Goal: Task Accomplishment & Management: Use online tool/utility

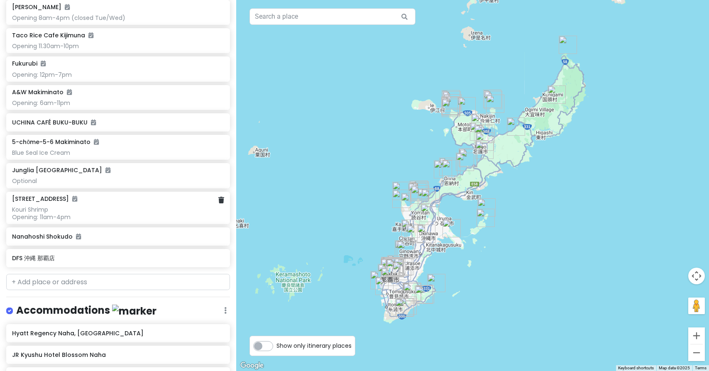
scroll to position [1909, 0]
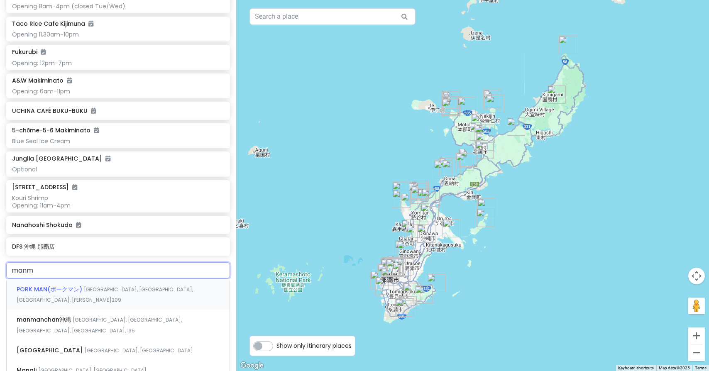
type input "manma"
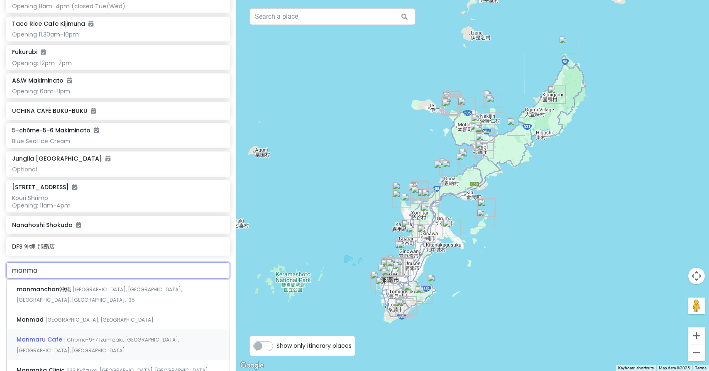
click at [43, 335] on span "Manmaru Cafe" at bounding box center [40, 339] width 47 height 8
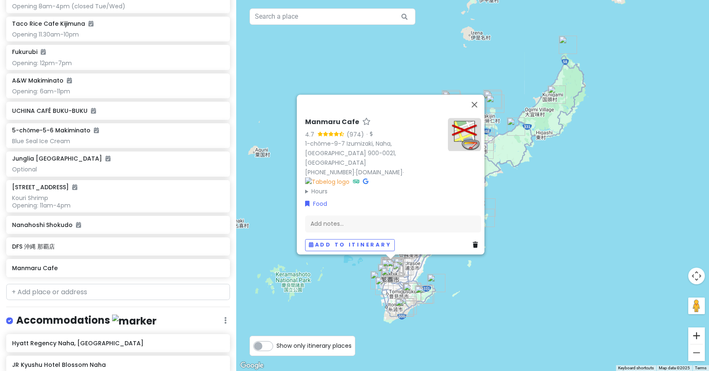
click at [698, 336] on button "Zoom in" at bounding box center [696, 335] width 17 height 17
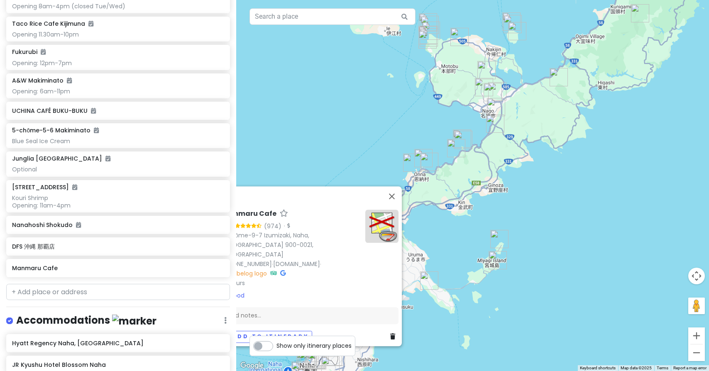
click at [698, 336] on button "Zoom in" at bounding box center [696, 335] width 17 height 17
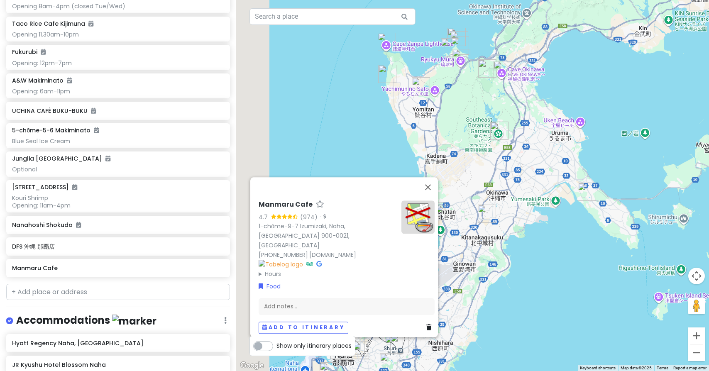
drag, startPoint x: 420, startPoint y: 278, endPoint x: 635, endPoint y: 73, distance: 296.2
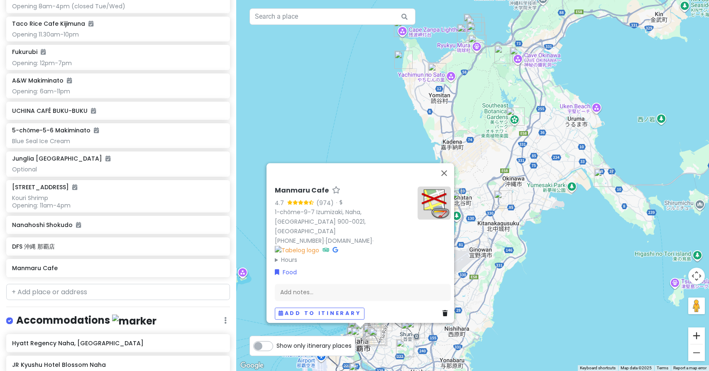
click at [698, 332] on button "Zoom in" at bounding box center [696, 335] width 17 height 17
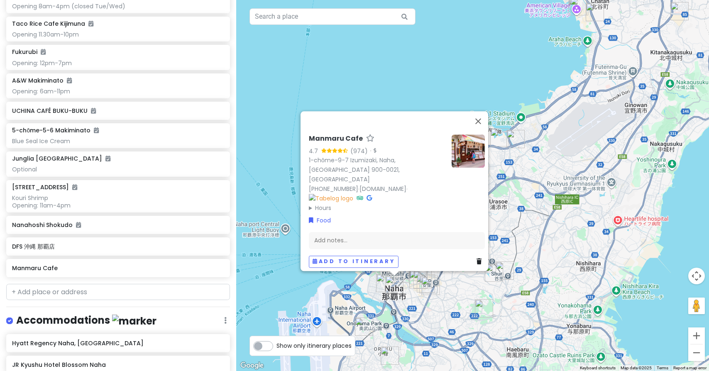
drag, startPoint x: 350, startPoint y: 252, endPoint x: 498, endPoint y: 39, distance: 259.5
click at [701, 334] on button "Zoom in" at bounding box center [696, 335] width 17 height 17
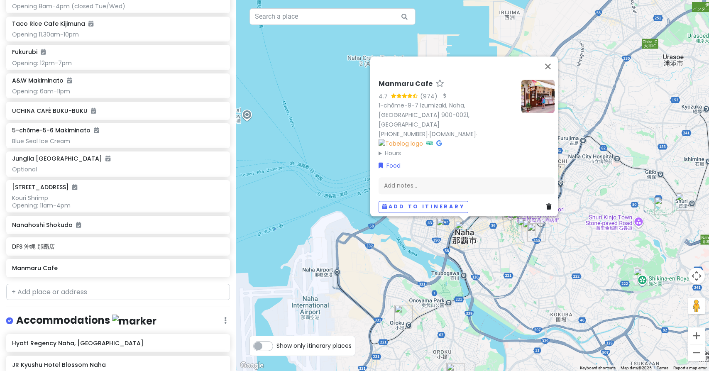
drag, startPoint x: 288, startPoint y: 163, endPoint x: 438, endPoint y: 0, distance: 221.1
click at [551, 73] on button "Close" at bounding box center [548, 66] width 20 height 20
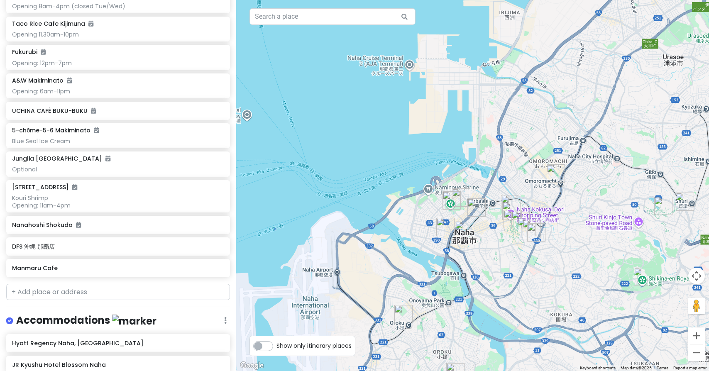
click at [444, 227] on img "Street Kart Okinawa" at bounding box center [445, 227] width 18 height 18
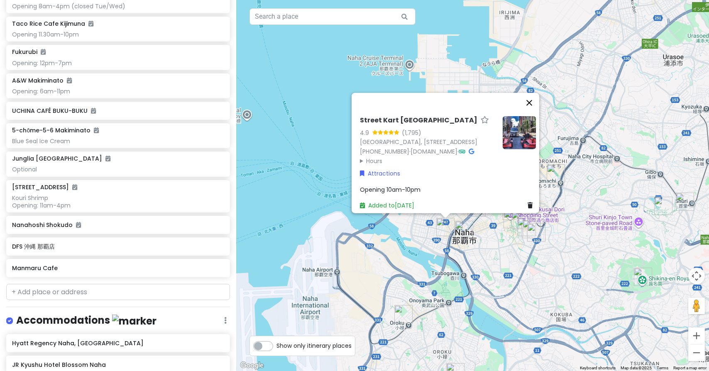
click at [534, 93] on button "Close" at bounding box center [529, 103] width 20 height 20
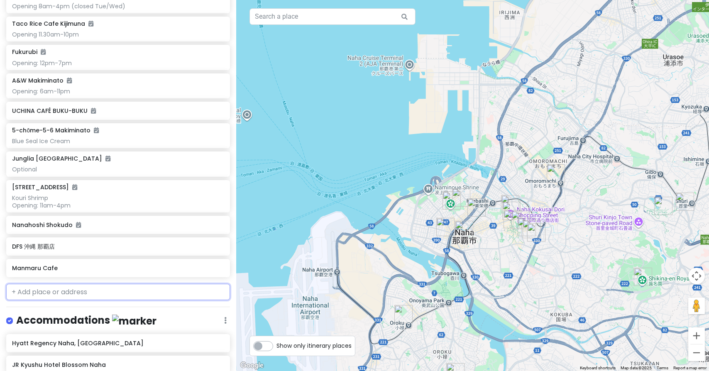
click at [59, 284] on input "text" at bounding box center [118, 292] width 224 height 17
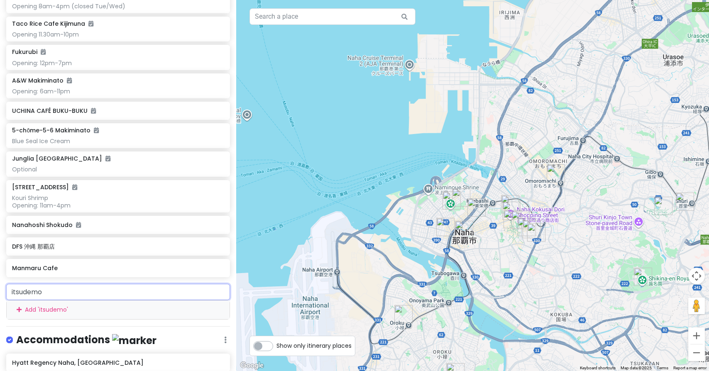
click at [174, 284] on input "itsudemo" at bounding box center [118, 292] width 224 height 17
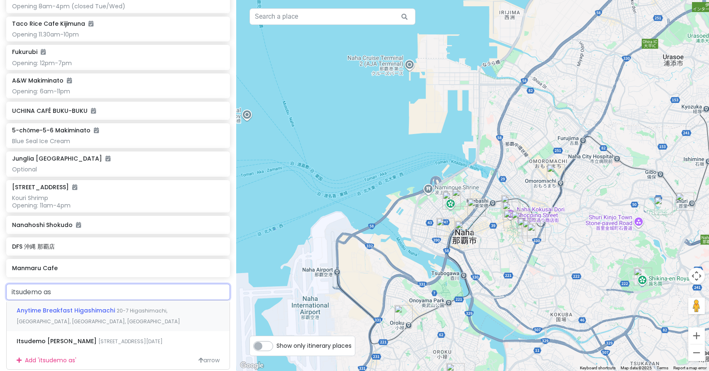
type input "itsudemo asa"
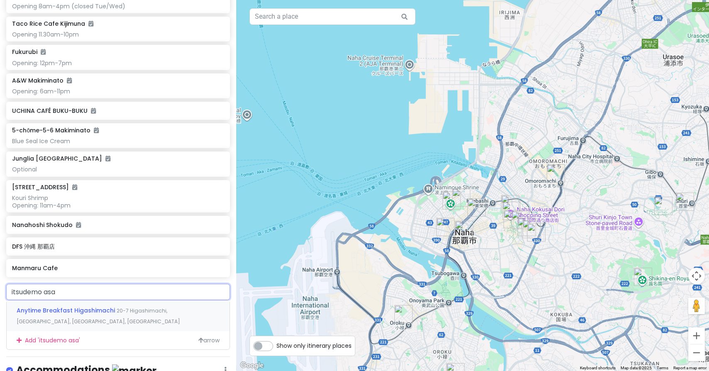
click at [76, 306] on span "Anytime Breakfast Higashimachi" at bounding box center [67, 310] width 100 height 8
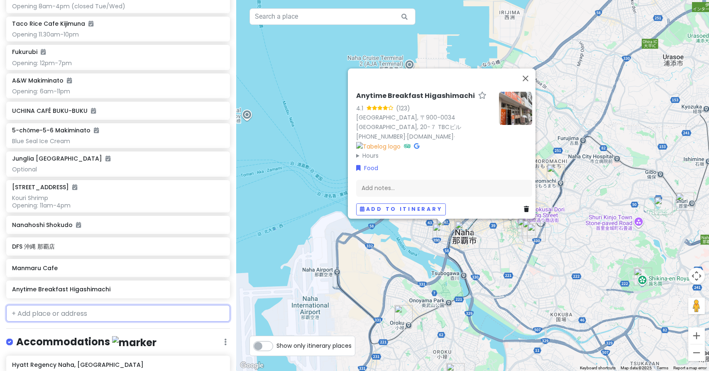
click at [155, 305] on input "text" at bounding box center [118, 313] width 224 height 17
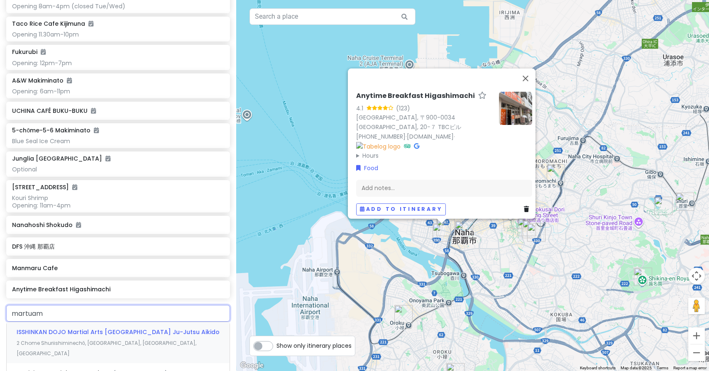
type input "martuama"
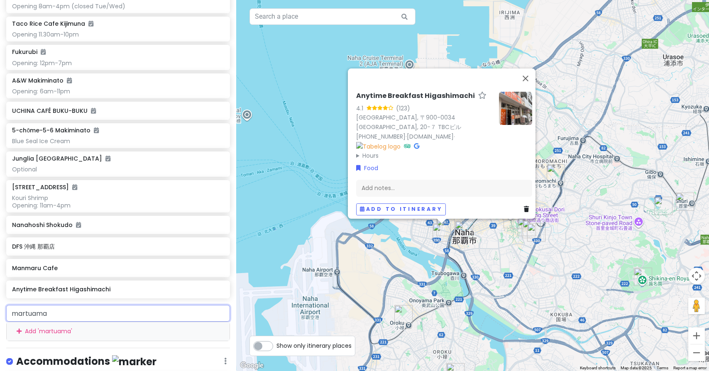
drag, startPoint x: 57, startPoint y: 302, endPoint x: 0, endPoint y: 300, distance: 56.9
click at [0, 305] on div "martuama Add ' martuama '" at bounding box center [118, 323] width 236 height 36
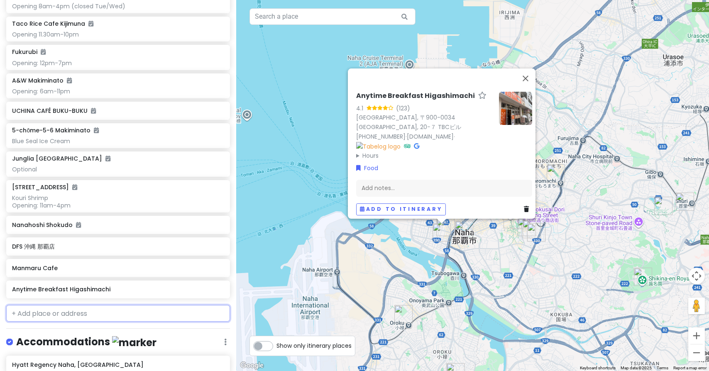
click at [20, 305] on input "text" at bounding box center [118, 313] width 224 height 17
paste input "味噌めしや まるたま"
type input "味噌めしや まるたま"
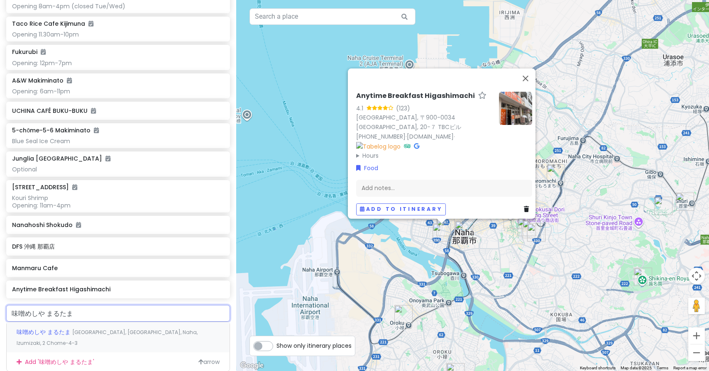
click at [36, 328] on span "味噌めしや まるたま" at bounding box center [45, 332] width 56 height 8
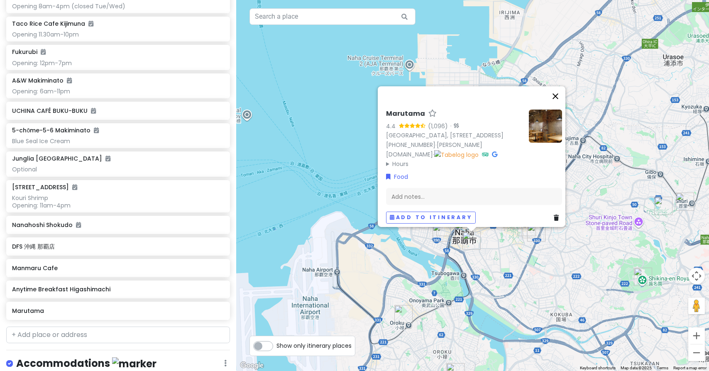
click at [558, 86] on button "Close" at bounding box center [555, 96] width 20 height 20
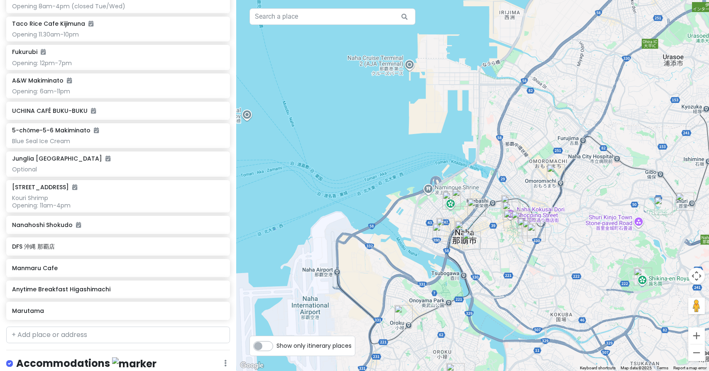
click at [464, 224] on img "Manmaru Cafe" at bounding box center [464, 230] width 18 height 18
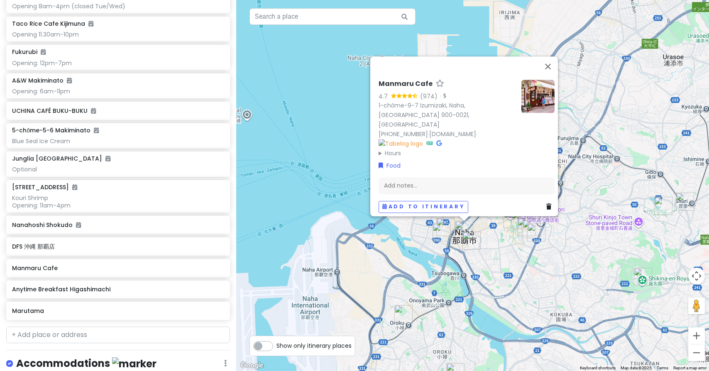
click at [470, 240] on img "Marutama" at bounding box center [471, 241] width 18 height 18
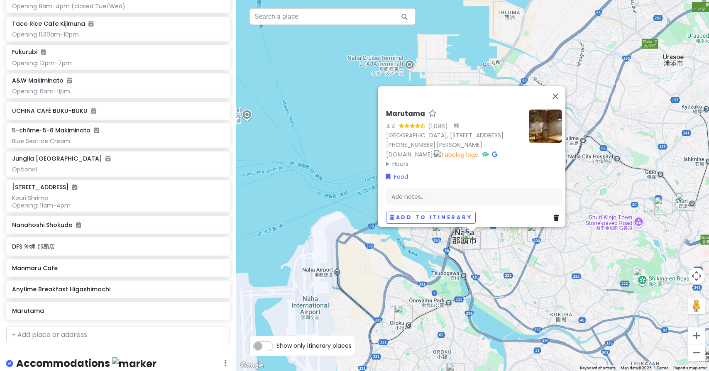
click at [439, 229] on img "Anytime Breakfast Higashimachi" at bounding box center [441, 232] width 18 height 18
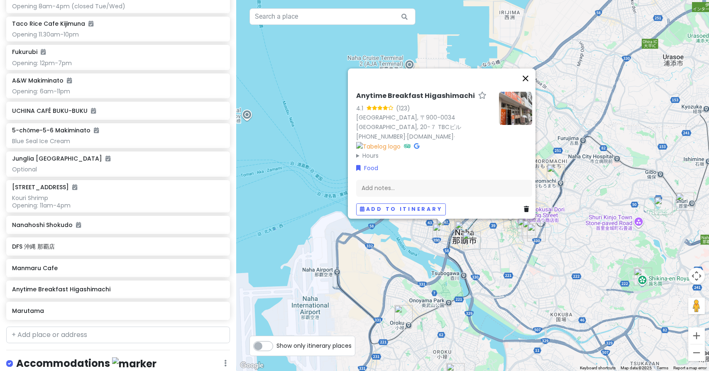
click at [530, 86] on button "Close" at bounding box center [525, 78] width 20 height 20
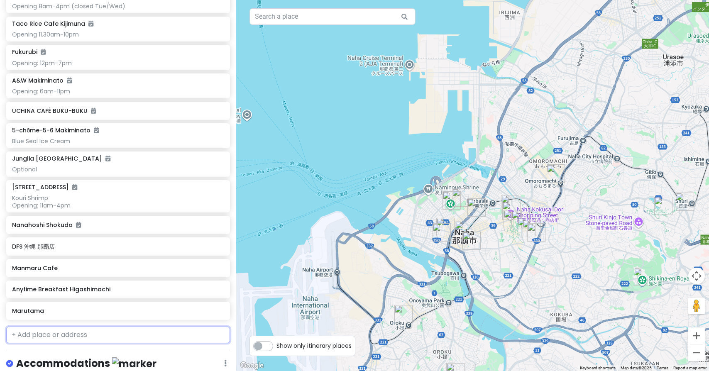
click at [126, 327] on input "text" at bounding box center [118, 335] width 224 height 17
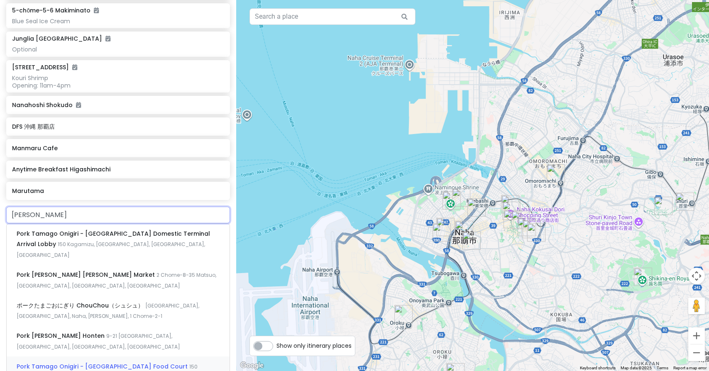
scroll to position [2033, 0]
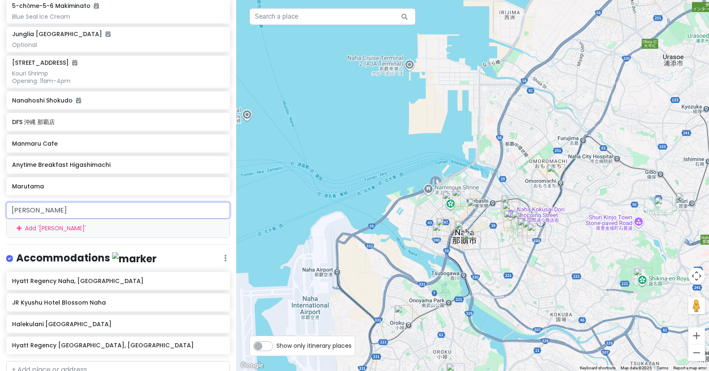
click at [72, 202] on input "pork tama" at bounding box center [118, 210] width 224 height 17
type input "pork tam"
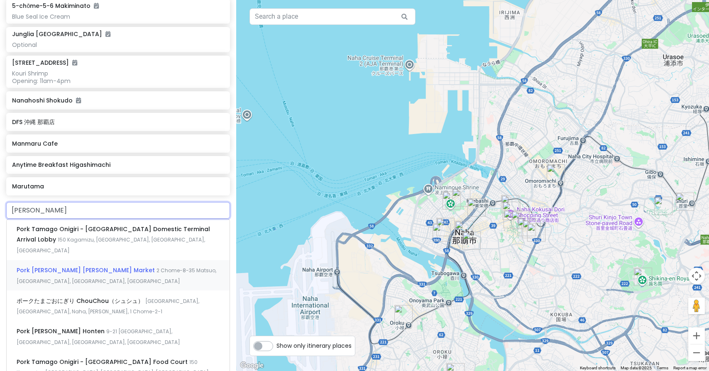
click at [62, 266] on span "Pork Tamago Onigiri Makishi Market" at bounding box center [87, 270] width 140 height 8
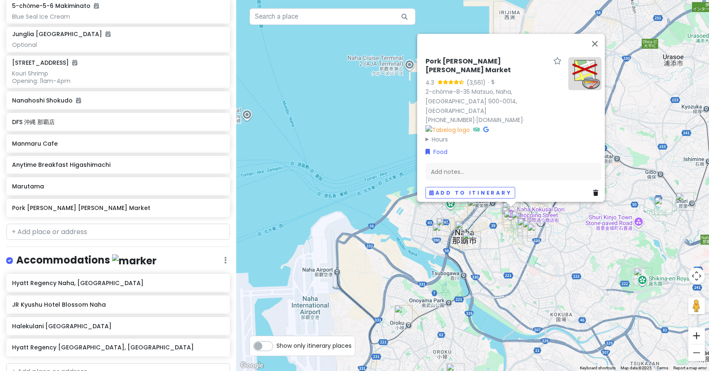
click at [699, 337] on button "Zoom in" at bounding box center [696, 335] width 17 height 17
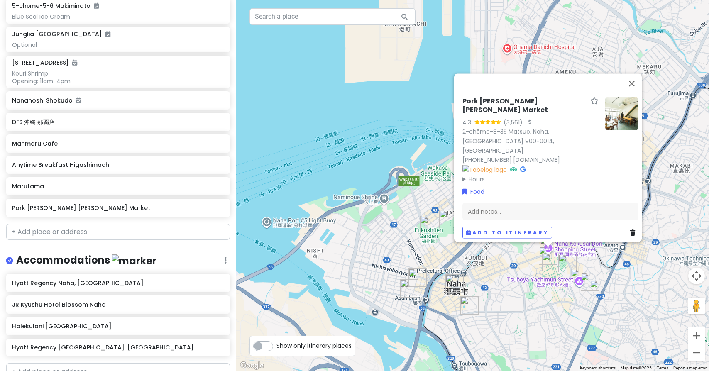
click at [699, 337] on button "Zoom in" at bounding box center [696, 335] width 17 height 17
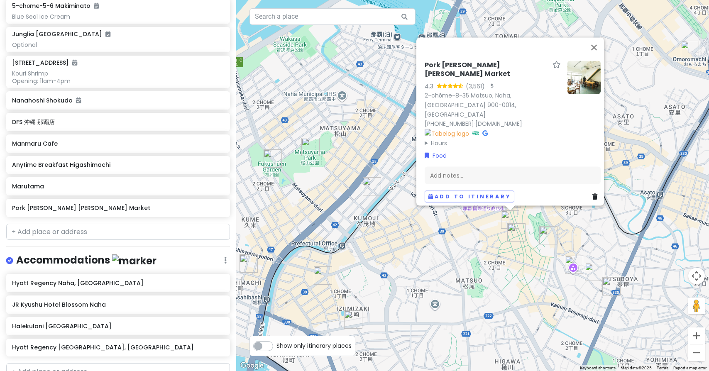
drag, startPoint x: 506, startPoint y: 281, endPoint x: 393, endPoint y: 166, distance: 161.4
click at [515, 234] on img "Makishi Public Market" at bounding box center [516, 232] width 18 height 18
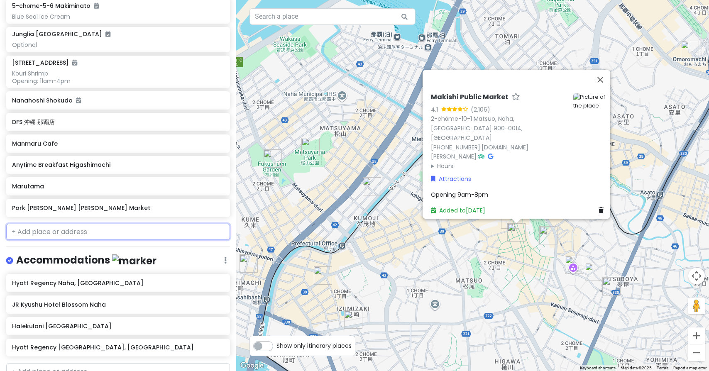
click at [169, 224] on input "text" at bounding box center [118, 232] width 224 height 17
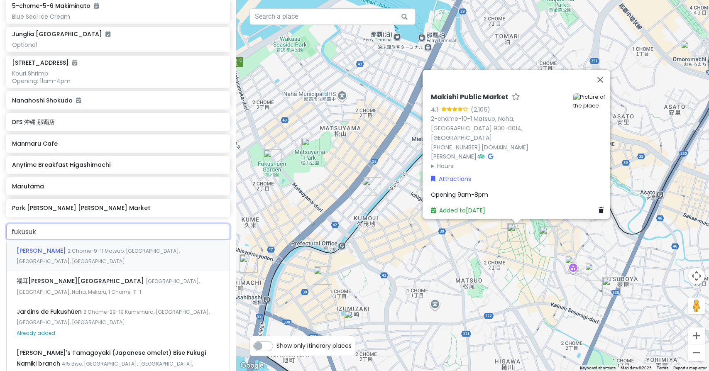
type input "fukusuke"
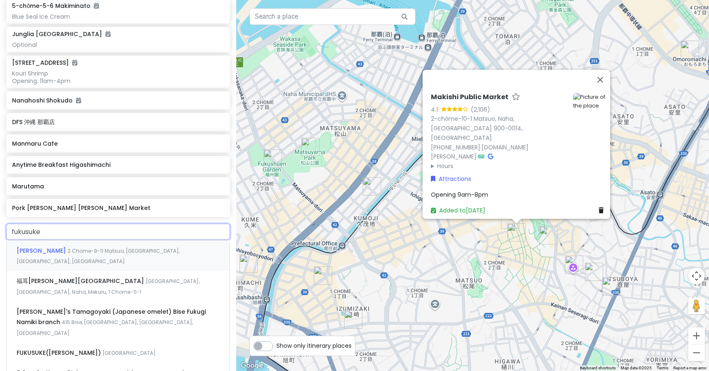
click at [59, 247] on span "Fukusuke Tamago" at bounding box center [42, 251] width 51 height 8
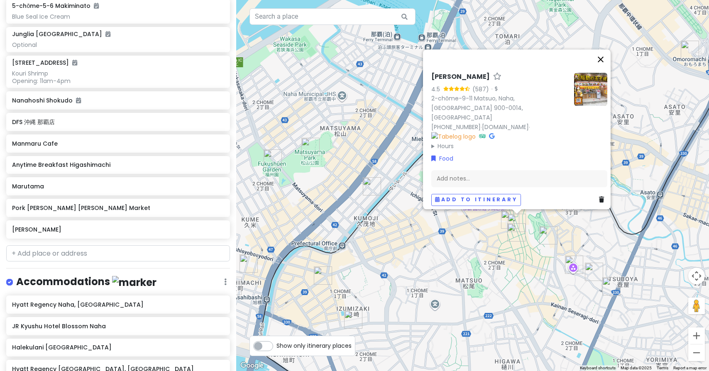
click at [602, 65] on button "Close" at bounding box center [601, 59] width 20 height 20
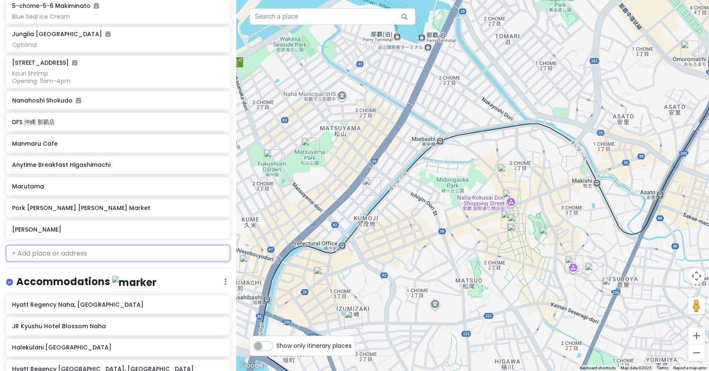
click at [178, 245] on input "text" at bounding box center [118, 253] width 224 height 17
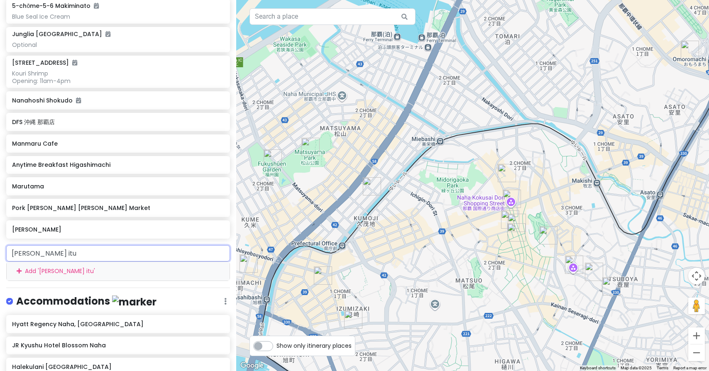
click at [115, 245] on input "tomari itu" at bounding box center [118, 253] width 224 height 17
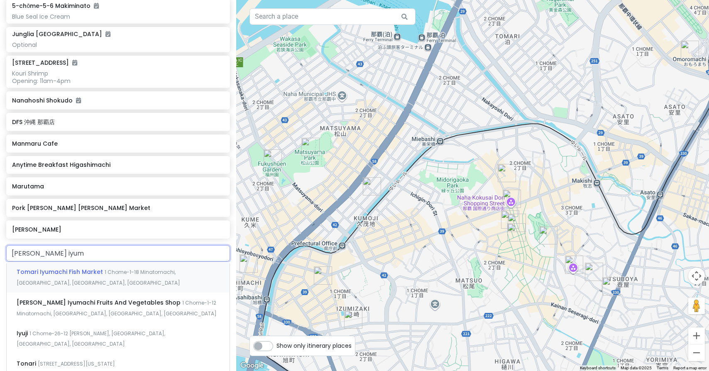
type input "tomari iyuma"
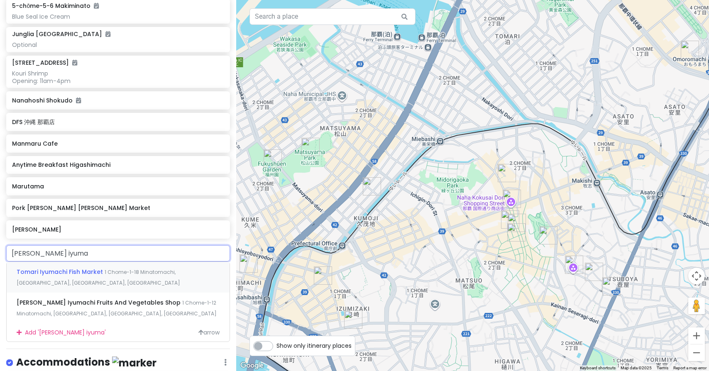
click at [71, 264] on div "Tomari Iyumachi Fish Market 1 Chome-1-18 Minatomachi, Naha, Okinawa, Japan" at bounding box center [118, 277] width 223 height 31
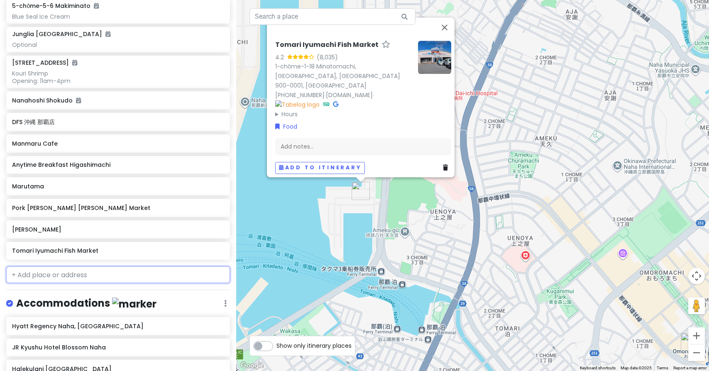
click at [172, 266] on input "text" at bounding box center [118, 274] width 224 height 17
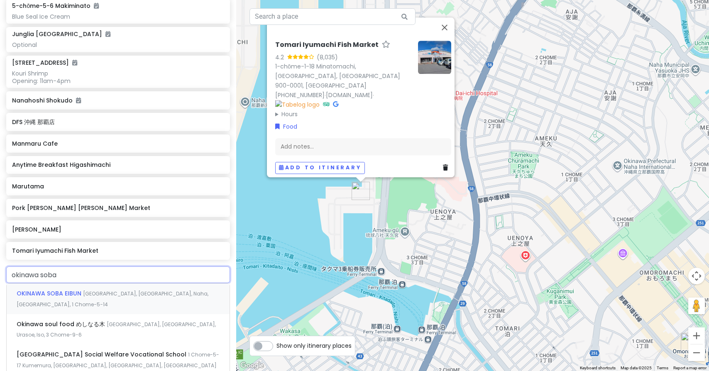
type input "okinawa soba"
click at [65, 289] on span "OKINAWA SOBA EIBUN" at bounding box center [50, 293] width 66 height 8
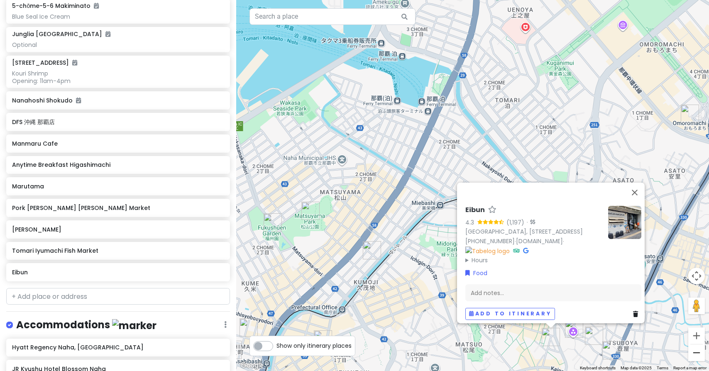
click at [700, 355] on button "Zoom out" at bounding box center [696, 352] width 17 height 17
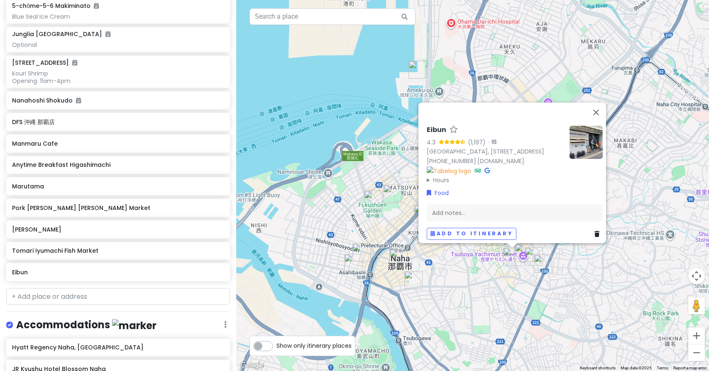
click at [522, 252] on img "Tsuboya Yachimun Street" at bounding box center [524, 253] width 18 height 18
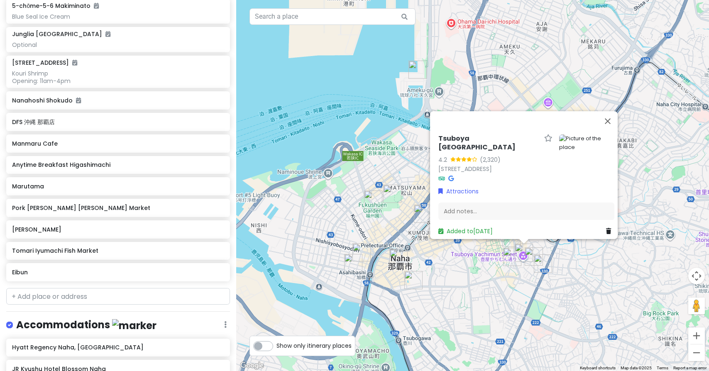
click at [530, 256] on img "UCHINA CAFÉ BUKU-BUKU" at bounding box center [534, 256] width 18 height 18
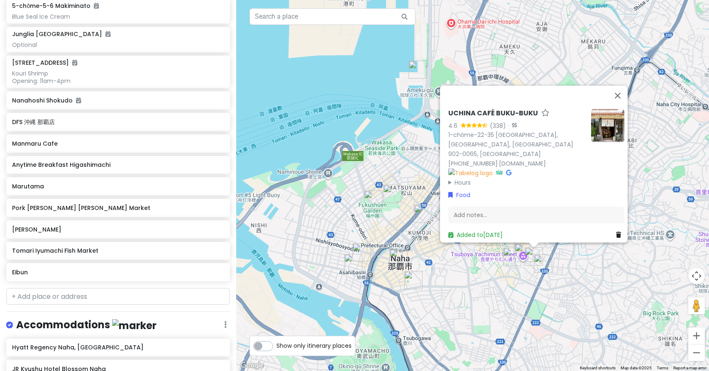
click at [543, 265] on img "Tsuboya Pottery Street" at bounding box center [543, 263] width 18 height 18
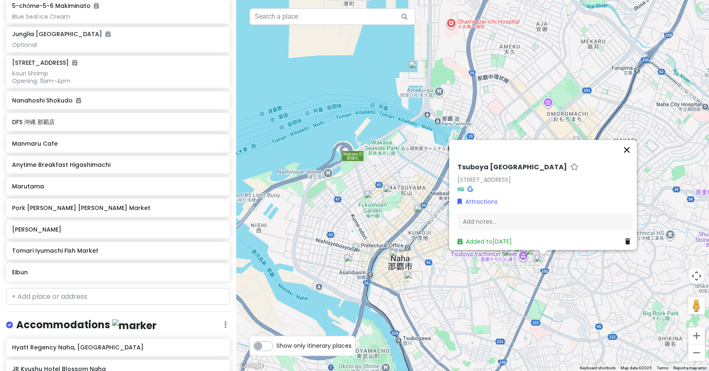
click at [630, 140] on button "Close" at bounding box center [627, 150] width 20 height 20
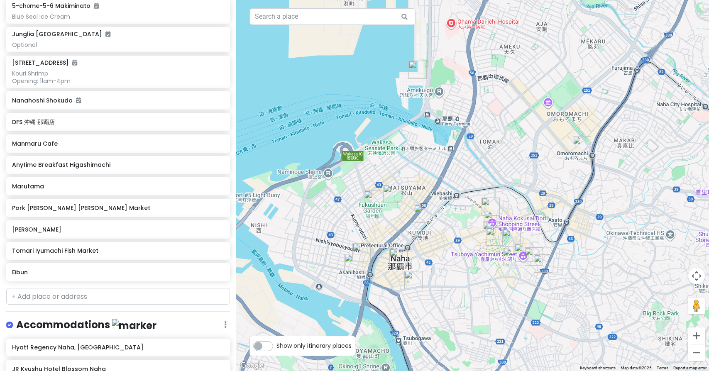
click at [508, 238] on img "Hyatt Regency Naha, Okinawa" at bounding box center [511, 238] width 18 height 18
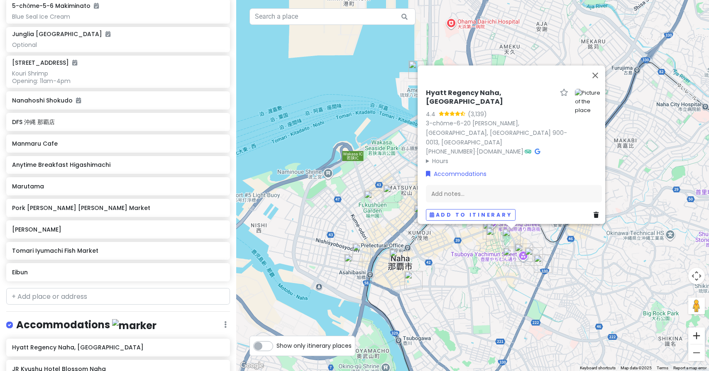
click at [696, 334] on button "Zoom in" at bounding box center [696, 335] width 17 height 17
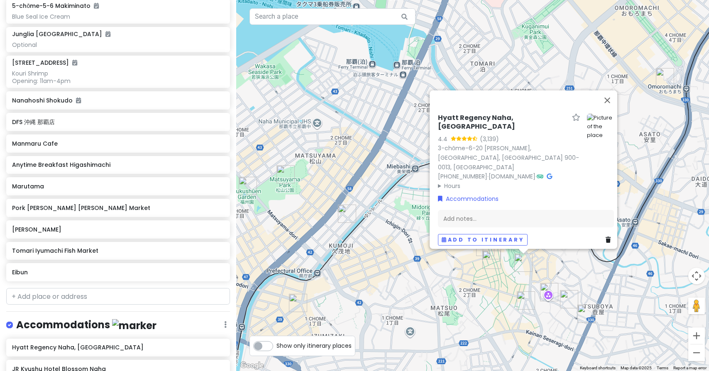
drag, startPoint x: 478, startPoint y: 310, endPoint x: 453, endPoint y: 273, distance: 45.4
click at [84, 288] on input "text" at bounding box center [118, 296] width 224 height 17
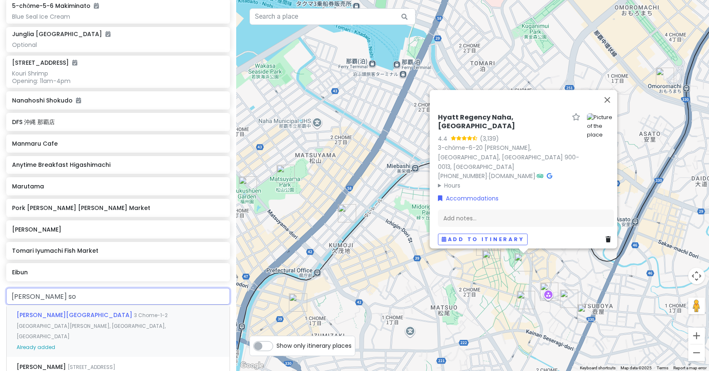
type input "shuri sob"
click at [41, 311] on span "Shuri Soba" at bounding box center [42, 315] width 51 height 8
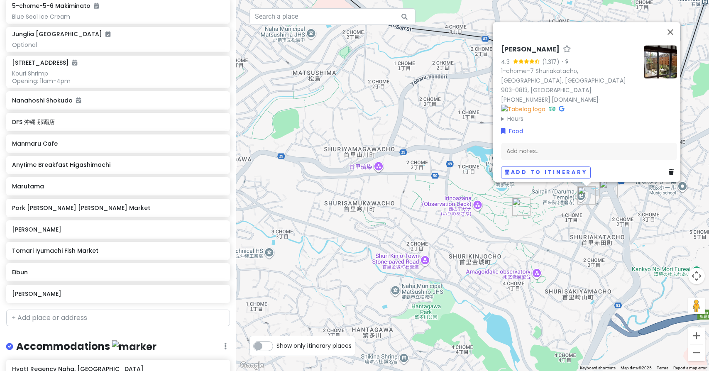
click at [521, 209] on img "Shuri Castle" at bounding box center [521, 207] width 18 height 18
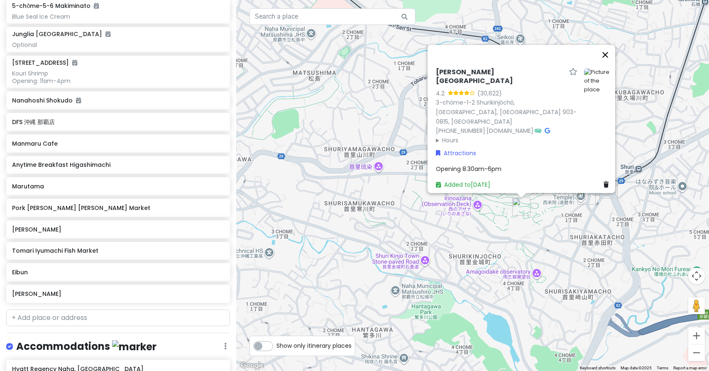
click at [610, 65] on button "Close" at bounding box center [605, 55] width 20 height 20
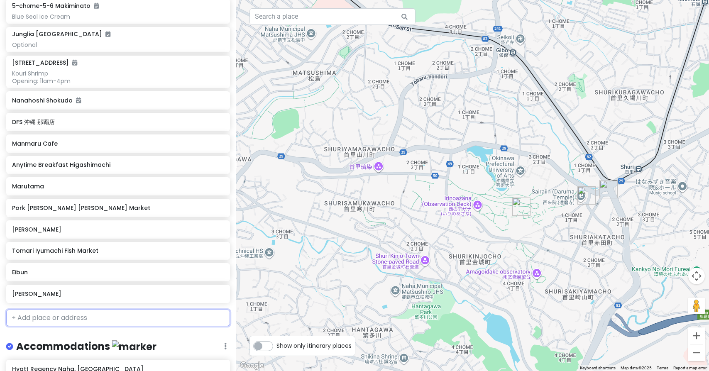
click at [96, 310] on input "text" at bounding box center [118, 318] width 224 height 17
paste input "首里そば"
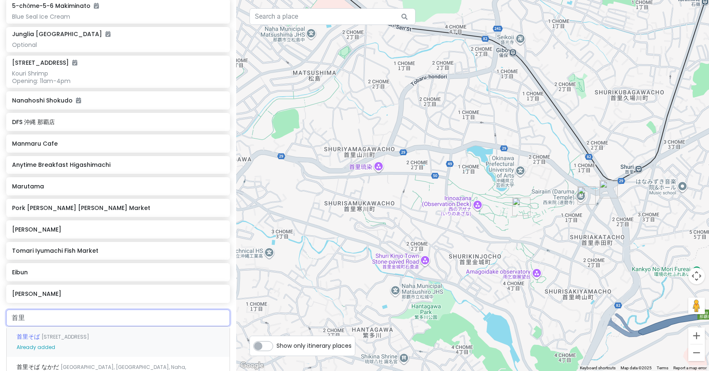
type input "首"
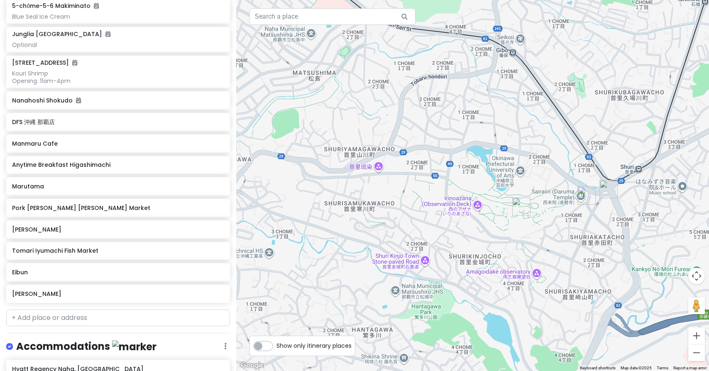
click at [606, 188] on img "Nanahoshi Shokudo" at bounding box center [608, 189] width 18 height 18
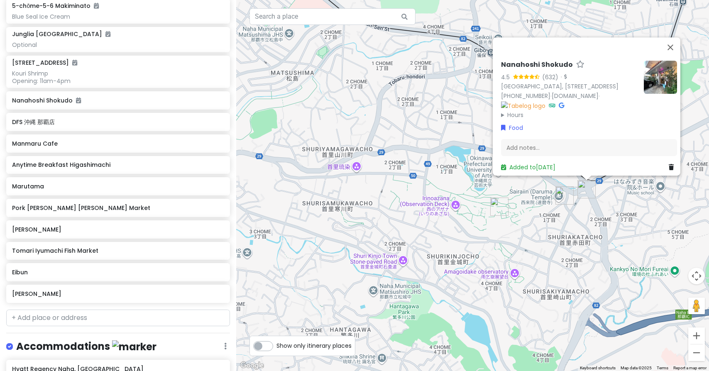
click at [562, 198] on img "Shuri Soba" at bounding box center [564, 195] width 18 height 18
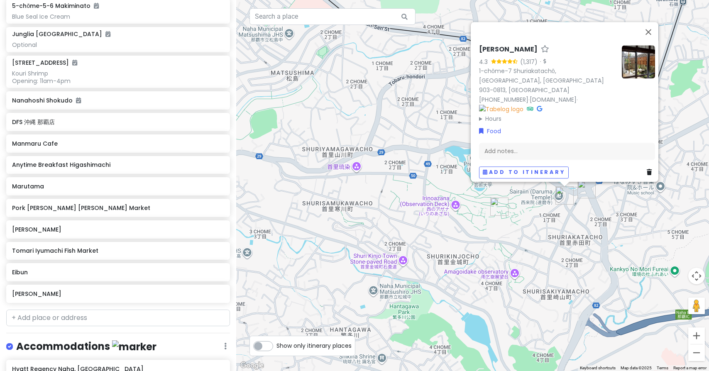
click at [638, 66] on img at bounding box center [638, 61] width 33 height 33
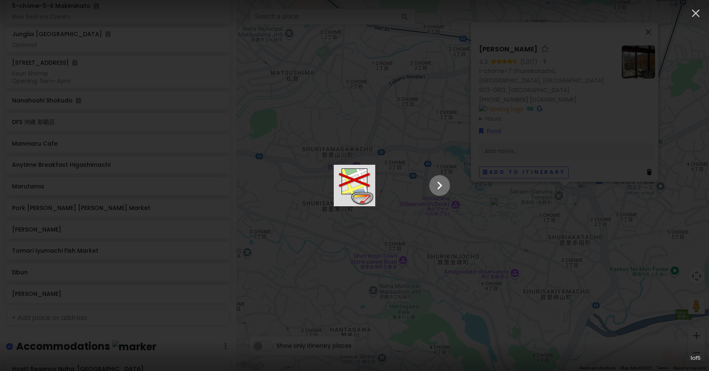
click at [447, 190] on icon "Show slide 2 of 5" at bounding box center [440, 186] width 16 height 20
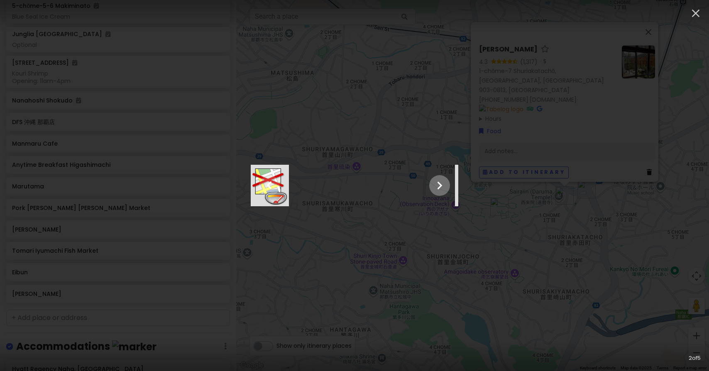
click at [447, 190] on icon "Show slide 3 of 5" at bounding box center [440, 186] width 16 height 20
click at [447, 190] on icon "Show slide 4 of 5" at bounding box center [440, 186] width 16 height 20
click at [447, 190] on icon "Show slide 5 of 5" at bounding box center [440, 186] width 16 height 20
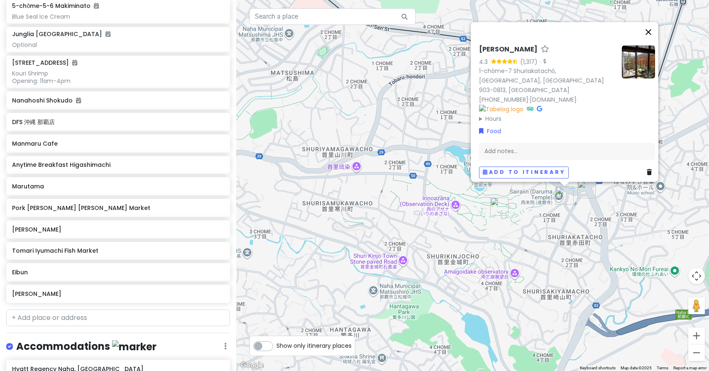
click at [650, 38] on button "Close" at bounding box center [648, 32] width 20 height 20
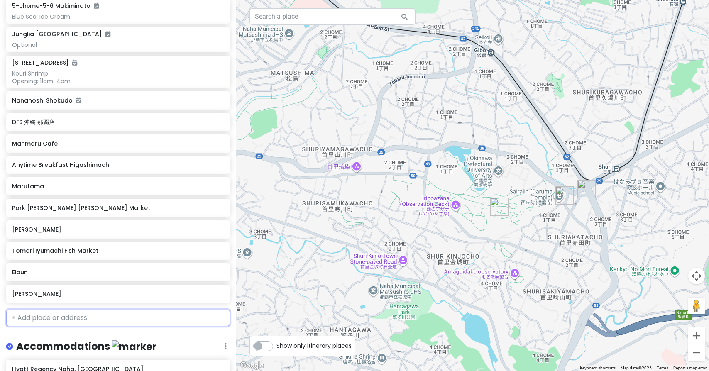
click at [168, 310] on input "text" at bounding box center [118, 318] width 224 height 17
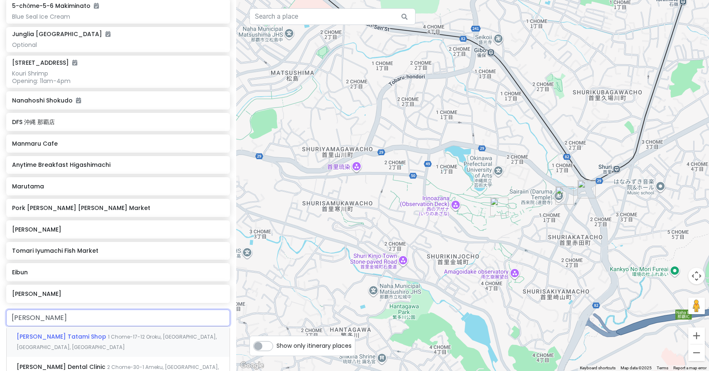
type input "takaesu s"
click at [46, 332] on span "Takaesu Soba" at bounding box center [42, 336] width 51 height 8
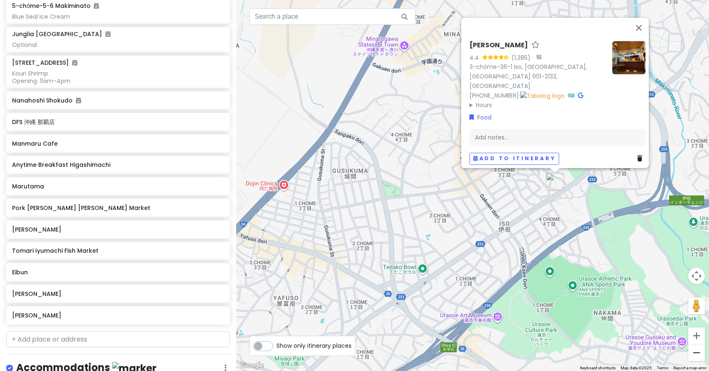
click at [700, 357] on button "Zoom out" at bounding box center [696, 352] width 17 height 17
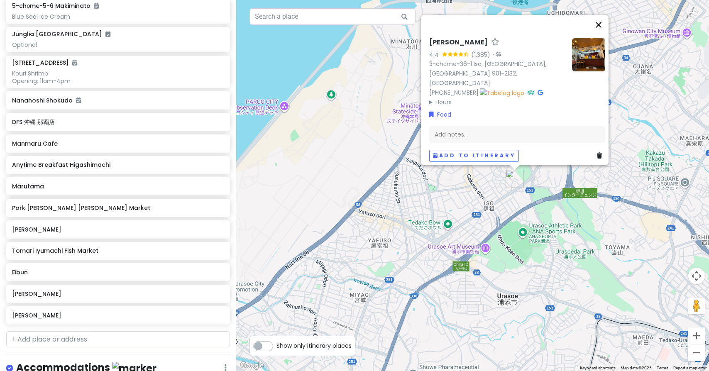
click at [602, 33] on button "Close" at bounding box center [598, 25] width 20 height 20
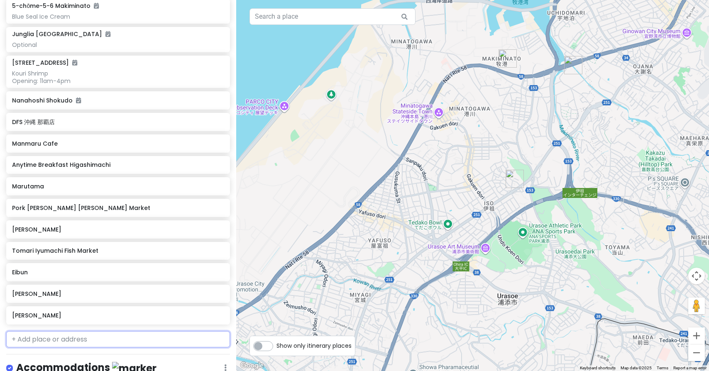
click at [137, 331] on input "text" at bounding box center [118, 339] width 224 height 17
type input "sobe soba"
click at [41, 354] on span "Sobe Soba" at bounding box center [34, 358] width 34 height 8
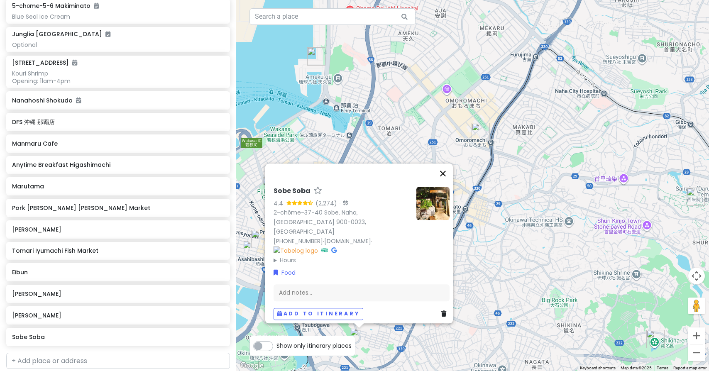
click at [446, 183] on button "Close" at bounding box center [443, 174] width 20 height 20
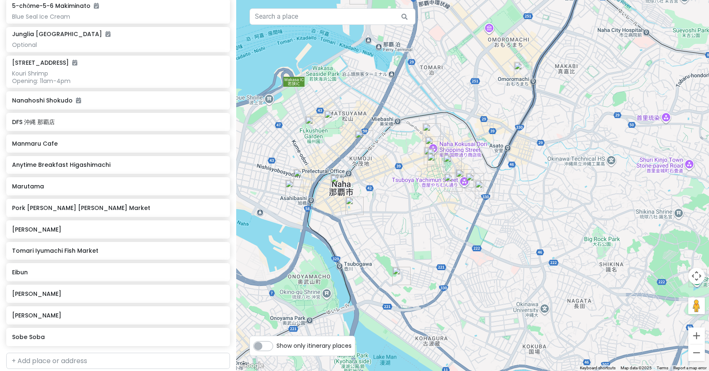
drag, startPoint x: 480, startPoint y: 264, endPoint x: 524, endPoint y: 202, distance: 75.6
click at [88, 353] on input "text" at bounding box center [118, 361] width 224 height 17
type input "jam's"
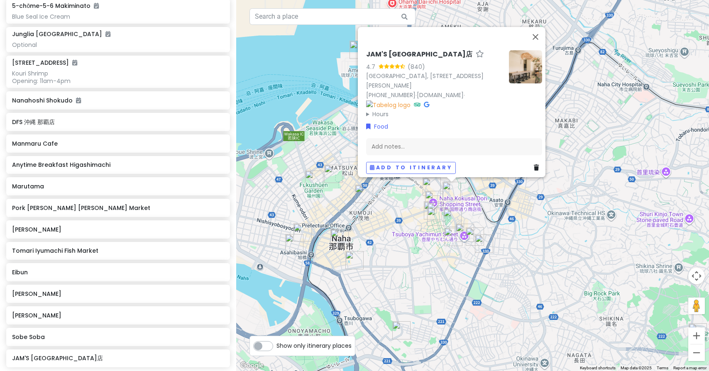
click at [527, 61] on img at bounding box center [525, 66] width 33 height 33
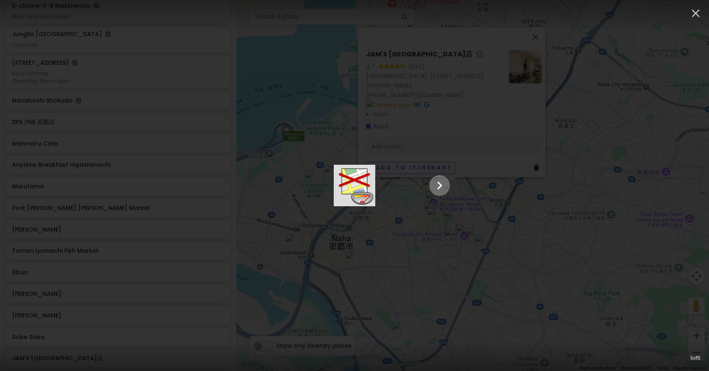
click at [447, 187] on icon "Show slide 2 of 5" at bounding box center [440, 186] width 16 height 20
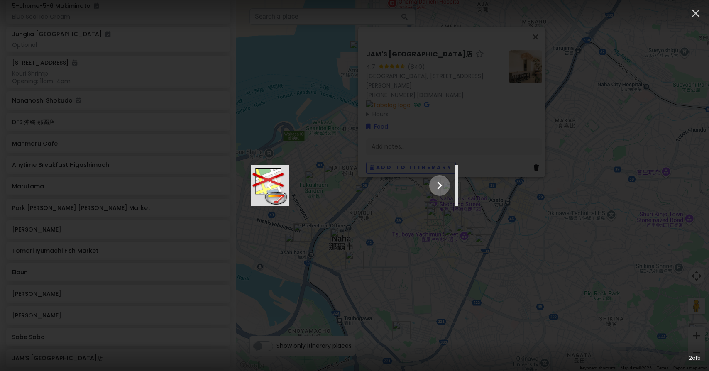
click at [447, 187] on icon "Show slide 3 of 5" at bounding box center [440, 186] width 16 height 20
click at [447, 187] on icon "Show slide 4 of 5" at bounding box center [440, 186] width 16 height 20
click at [447, 187] on icon "Show slide 5 of 5" at bounding box center [440, 186] width 16 height 20
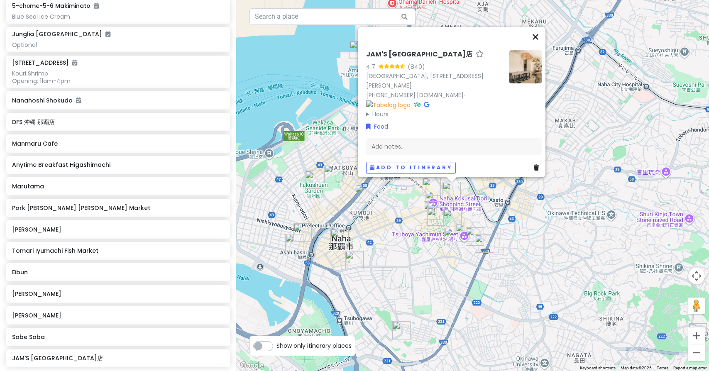
click at [537, 31] on button "Close" at bounding box center [535, 37] width 20 height 20
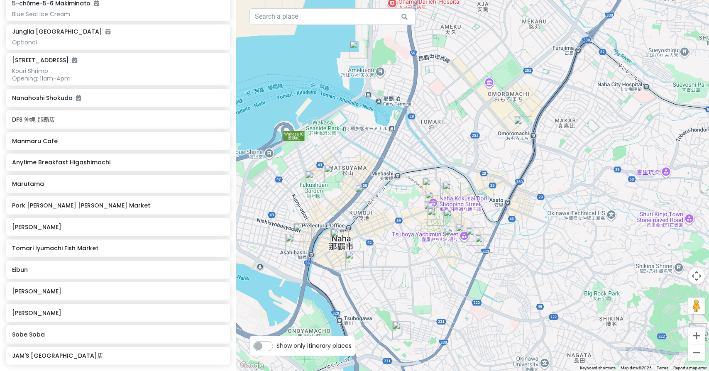
click at [616, 0] on div at bounding box center [472, 185] width 473 height 371
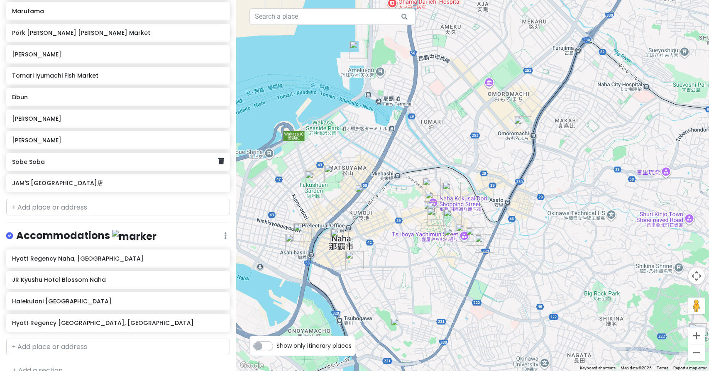
scroll to position [0, 0]
click at [113, 199] on input "text" at bounding box center [118, 207] width 224 height 17
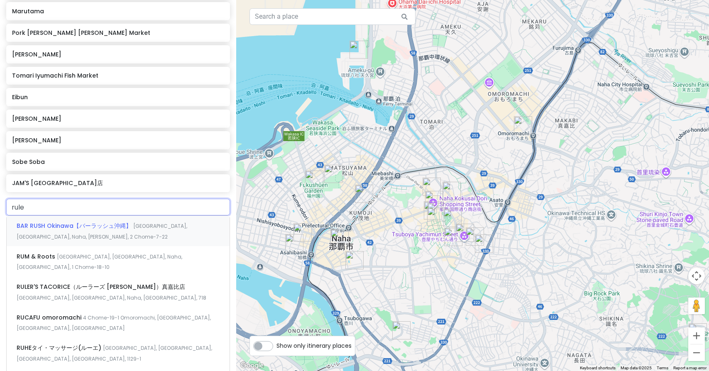
type input "ruler"
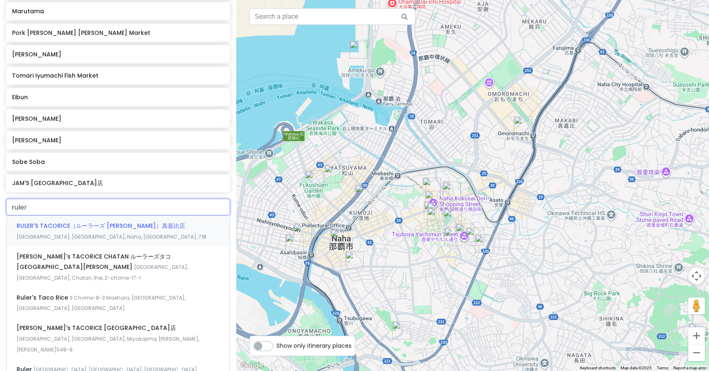
click at [54, 219] on div "RULER'S TACORICE（ルーラーズ タコライス）真嘉比店 Japan, Okinawa, Naha, Matsugawa, 718" at bounding box center [118, 231] width 223 height 31
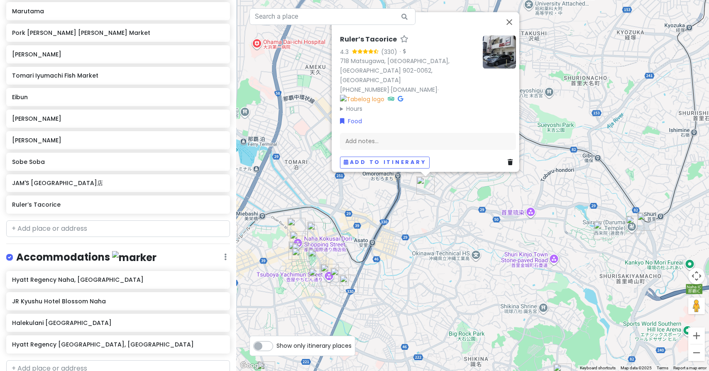
drag, startPoint x: 642, startPoint y: 230, endPoint x: 511, endPoint y: 224, distance: 130.9
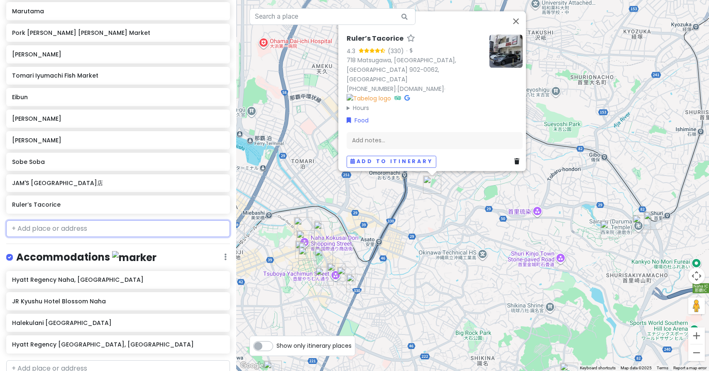
click at [125, 220] on input "text" at bounding box center [118, 228] width 224 height 17
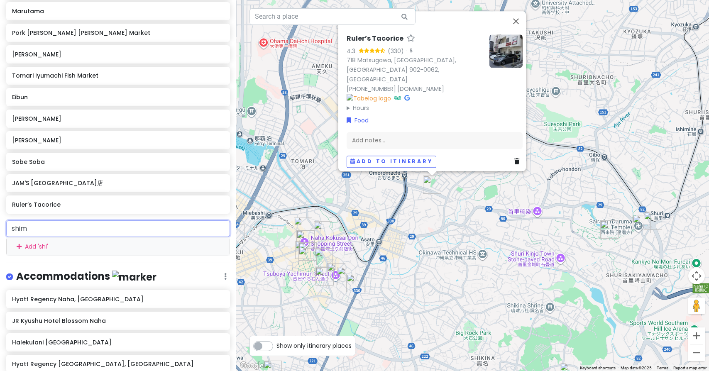
type input "shima"
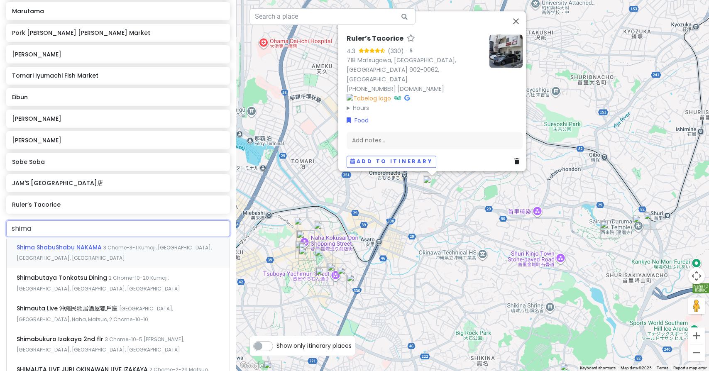
click at [73, 243] on span "Shima ShabuShabu NAKAMA" at bounding box center [60, 247] width 87 height 8
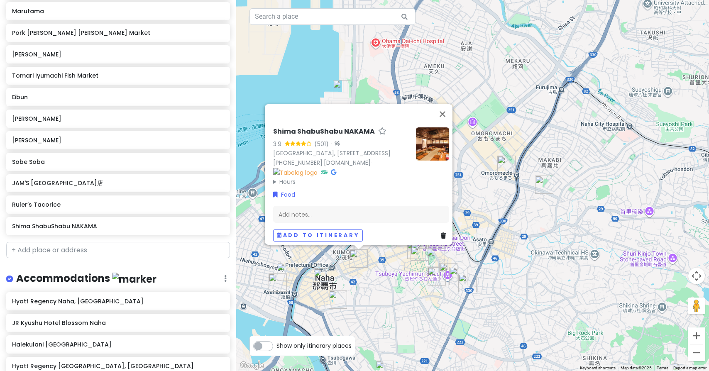
click at [430, 132] on img at bounding box center [432, 143] width 33 height 33
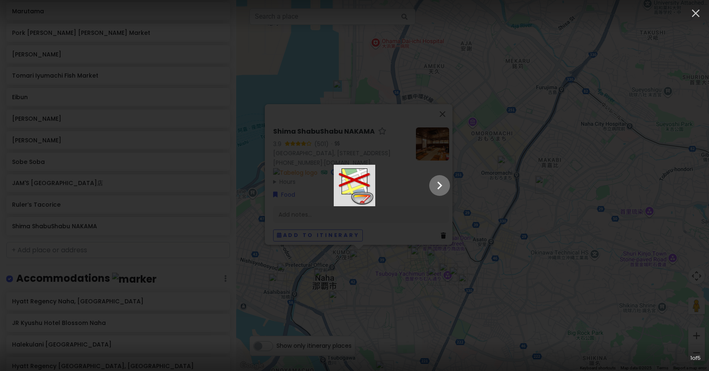
click at [442, 188] on icon "Show slide 2 of 5" at bounding box center [439, 186] width 5 height 8
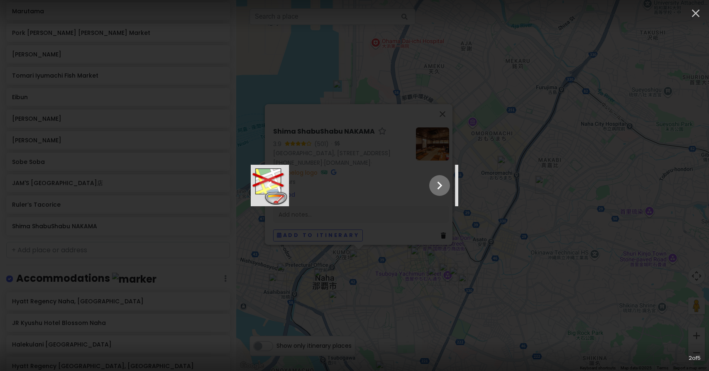
click at [442, 188] on icon "Show slide 3 of 5" at bounding box center [439, 186] width 5 height 8
click at [442, 188] on icon "Show slide 4 of 5" at bounding box center [439, 186] width 5 height 8
click at [442, 188] on icon "Show slide 5 of 5" at bounding box center [439, 186] width 5 height 8
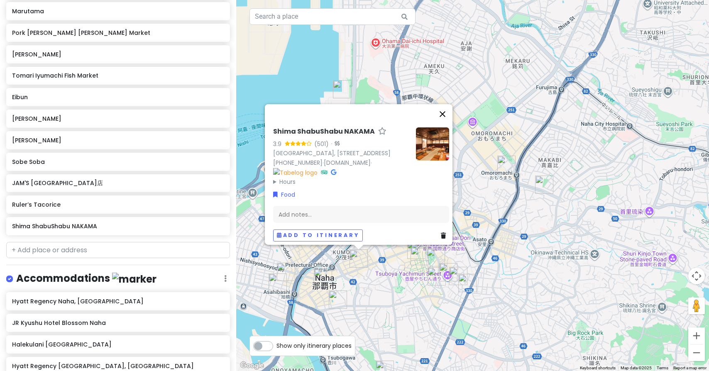
click at [446, 104] on button "Close" at bounding box center [442, 114] width 20 height 20
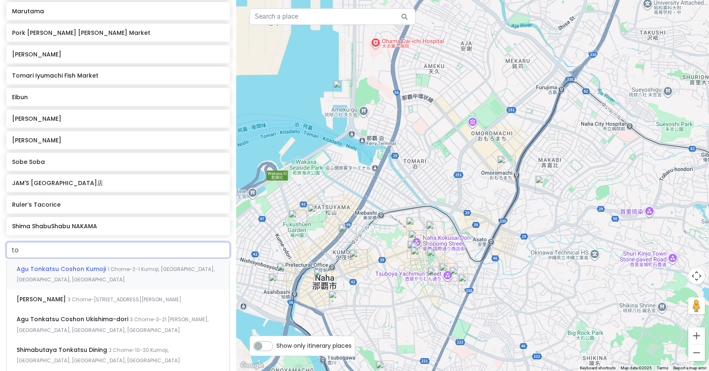
type input "t"
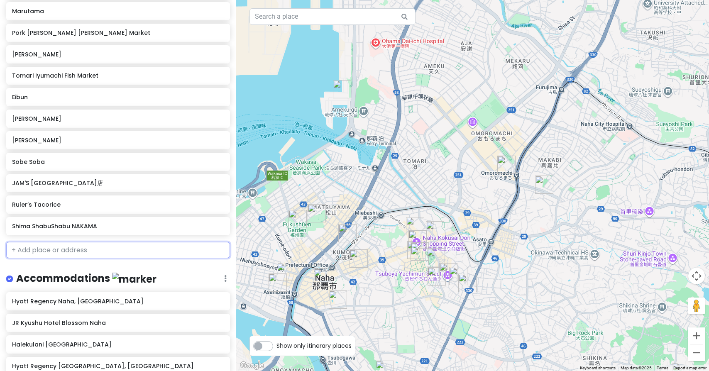
click at [83, 242] on input "text" at bounding box center [118, 250] width 224 height 17
paste input "アグーとんかつコション 浮島通り店"
type input "アグーとんかつコション 浮島通り店"
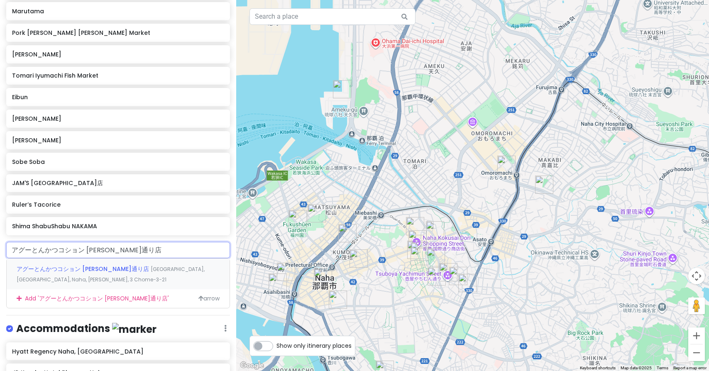
click at [49, 265] on span "アグーとんかつコション 浮島通り店" at bounding box center [84, 269] width 134 height 8
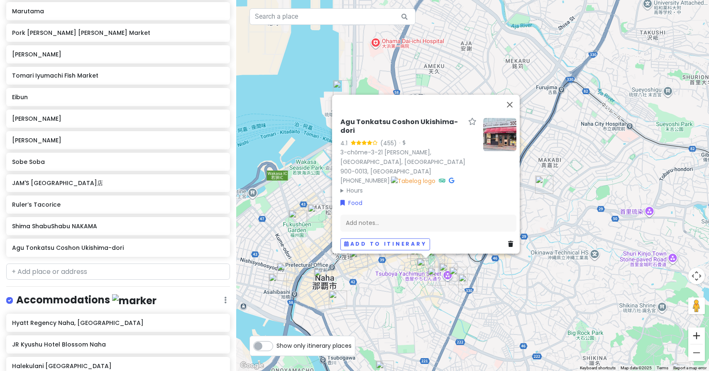
click at [701, 337] on button "Zoom in" at bounding box center [696, 335] width 17 height 17
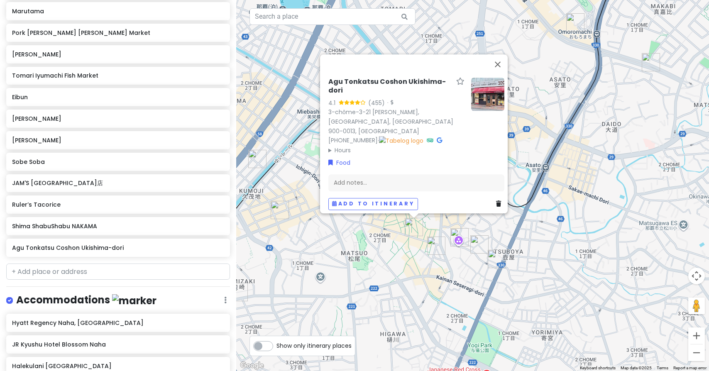
drag, startPoint x: 512, startPoint y: 232, endPoint x: 547, endPoint y: 100, distance: 136.7
click at [503, 72] on button "Close" at bounding box center [498, 64] width 20 height 20
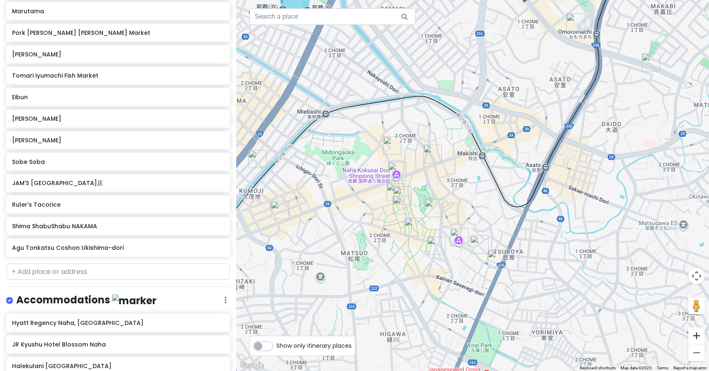
click at [700, 333] on button "Zoom in" at bounding box center [696, 335] width 17 height 17
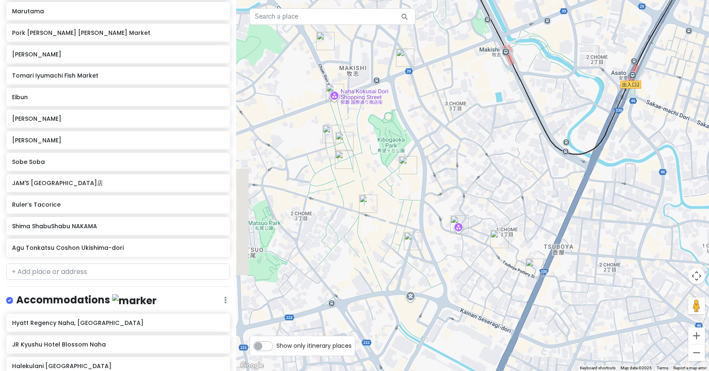
drag, startPoint x: 416, startPoint y: 271, endPoint x: 431, endPoint y: 196, distance: 76.5
click at [699, 333] on button "Zoom in" at bounding box center [696, 335] width 17 height 17
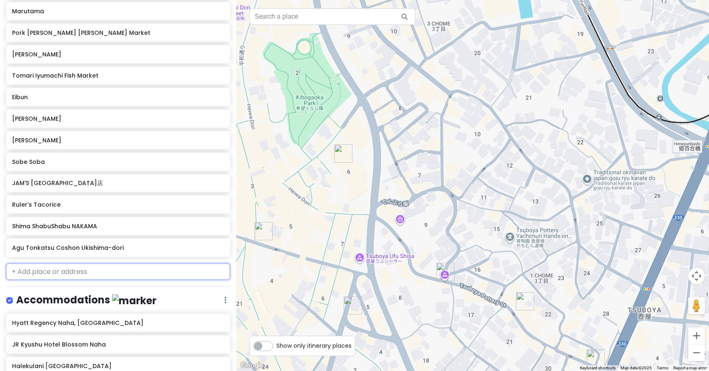
click at [153, 264] on input "text" at bounding box center [118, 272] width 224 height 17
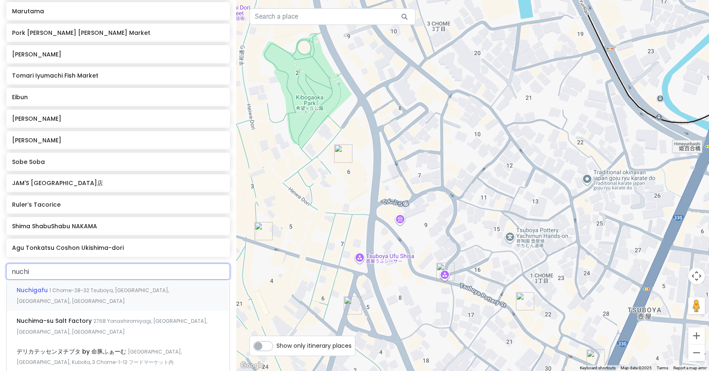
type input "nuchig"
click at [45, 286] on span "Nuchigafu" at bounding box center [33, 290] width 33 height 8
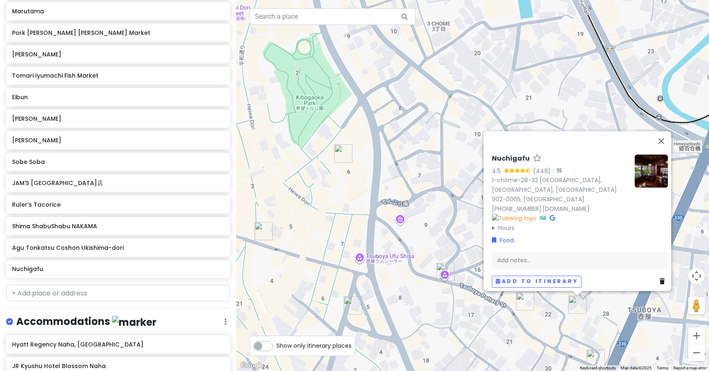
click at [520, 301] on img "UCHINA CAFÉ BUKU-BUKU" at bounding box center [525, 301] width 18 height 18
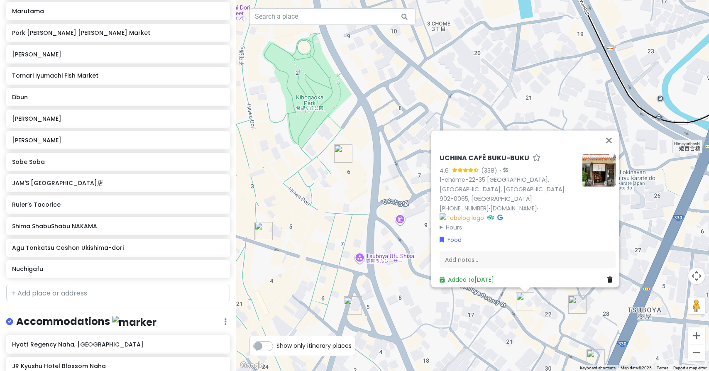
click at [577, 303] on img "Nuchigafu" at bounding box center [577, 304] width 18 height 18
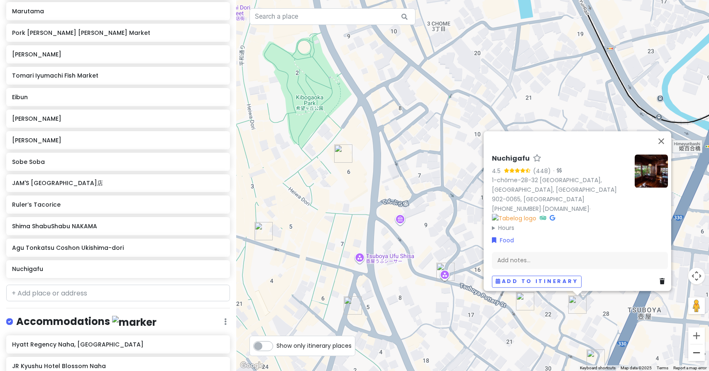
click at [698, 353] on button "Zoom out" at bounding box center [696, 352] width 17 height 17
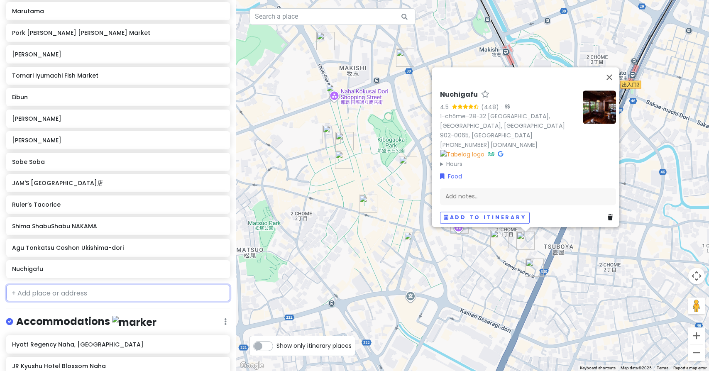
click at [121, 285] on input "text" at bounding box center [118, 293] width 224 height 17
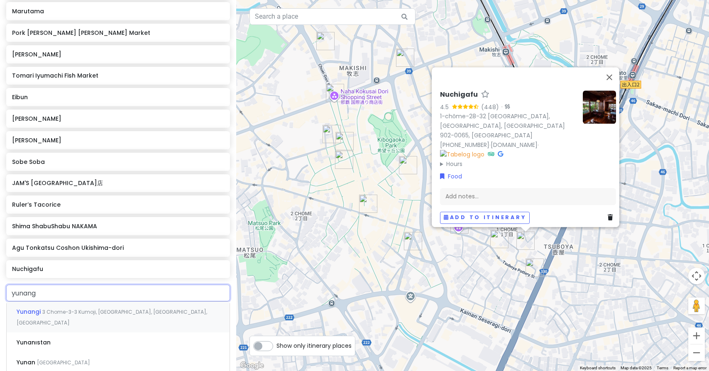
type input "yunangi"
click at [38, 308] on span "Yunangi" at bounding box center [30, 312] width 26 height 8
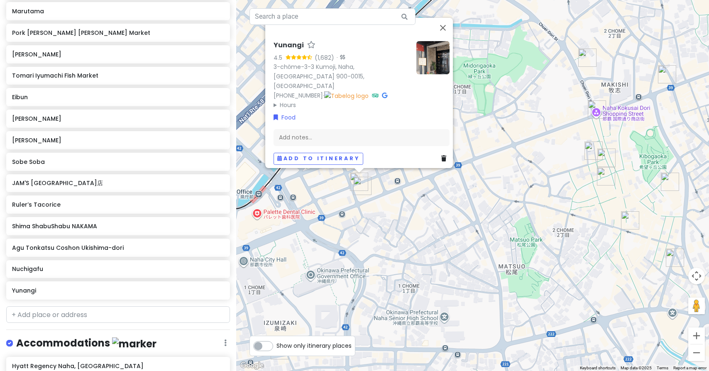
click at [359, 183] on img "Shima ShabuShabu NAKAMA" at bounding box center [362, 186] width 18 height 18
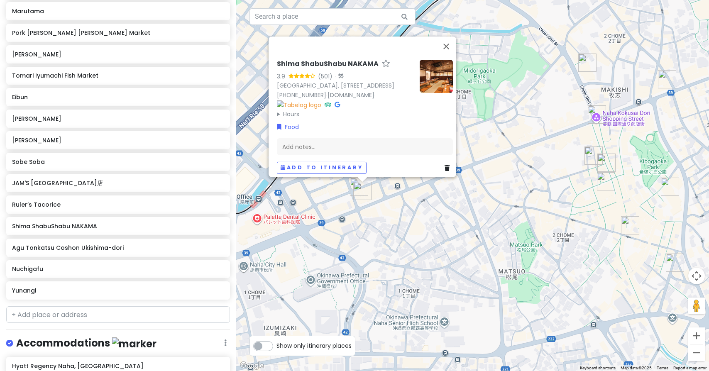
click at [355, 181] on img "Yunangi" at bounding box center [359, 187] width 18 height 18
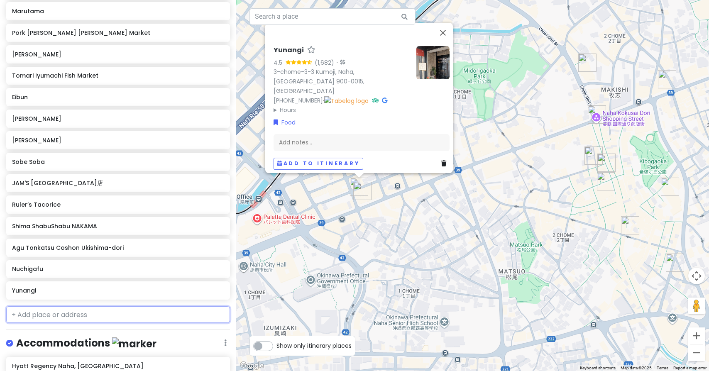
click at [75, 306] on input "text" at bounding box center [118, 314] width 224 height 17
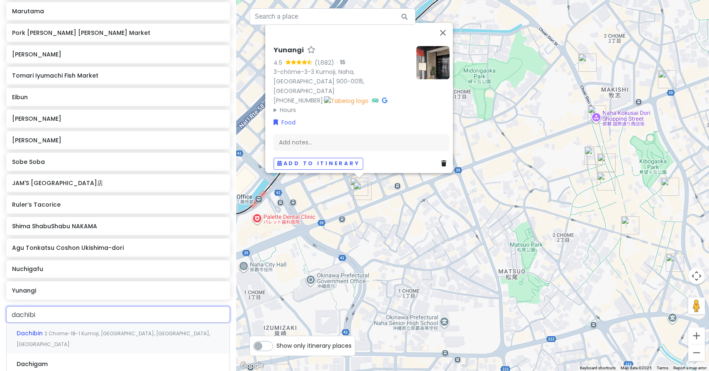
type input "dachibin"
click at [31, 329] on span "Dachibin" at bounding box center [31, 333] width 28 height 8
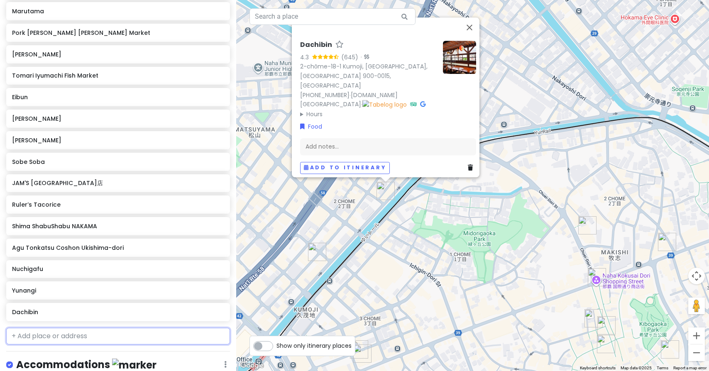
click at [142, 328] on input "text" at bounding box center [118, 336] width 224 height 17
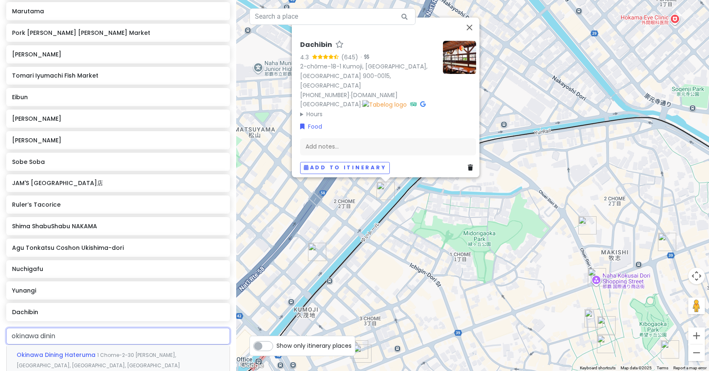
type input "okinawa dining"
click at [84, 351] on span "Okinawa Dining Hateruma" at bounding box center [57, 355] width 81 height 8
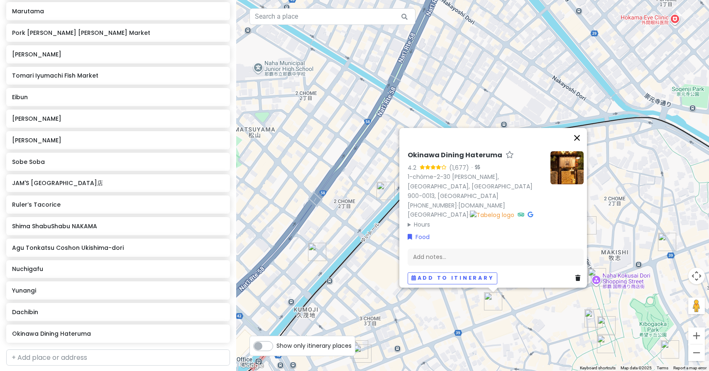
click at [578, 145] on button "Close" at bounding box center [577, 138] width 20 height 20
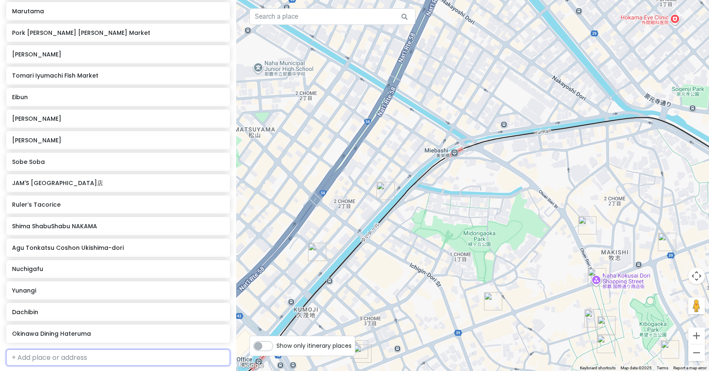
click at [41, 349] on input "text" at bounding box center [118, 357] width 224 height 17
paste input "琉球菓子処琉宮 平和通り店"
type input "琉球菓子処琉宮 平和通り店"
click at [56, 371] on span "琉球菓子処琉宮 平和通り店" at bounding box center [53, 376] width 73 height 8
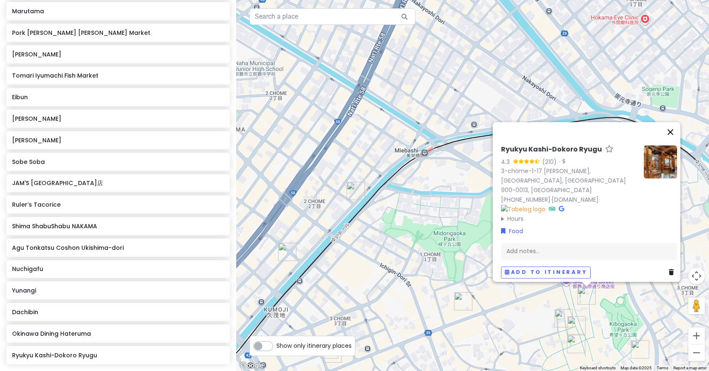
click at [674, 142] on button "Close" at bounding box center [670, 132] width 20 height 20
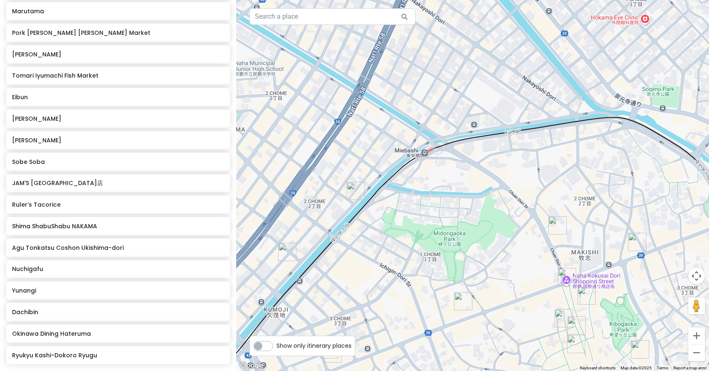
click at [584, 293] on img "Ryukyu Kashi-Dokoro Ryugu" at bounding box center [586, 295] width 18 height 18
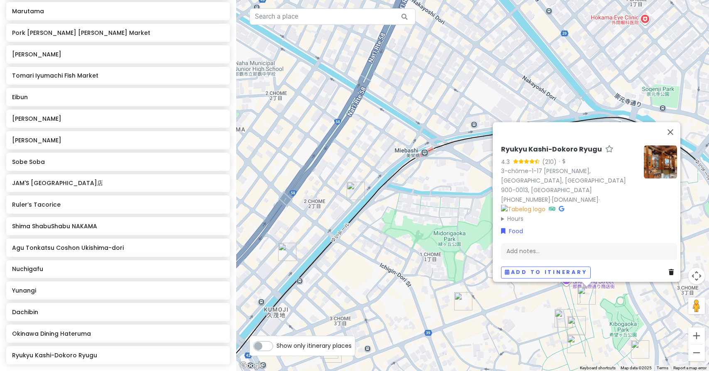
click at [563, 317] on img "Pork Tamago Onigiri Makishi Market" at bounding box center [563, 318] width 18 height 18
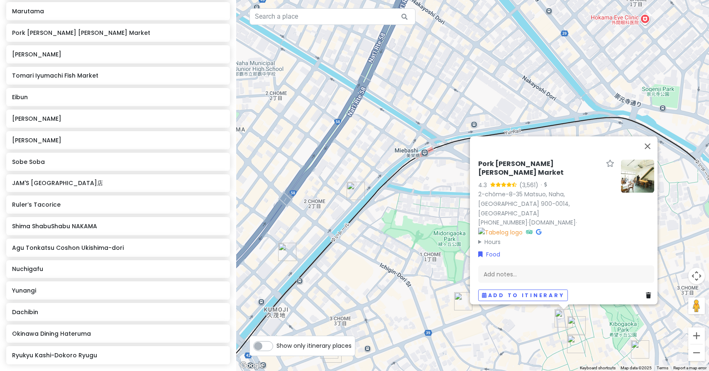
click at [576, 325] on img "Fukusuke Tamago" at bounding box center [576, 325] width 18 height 18
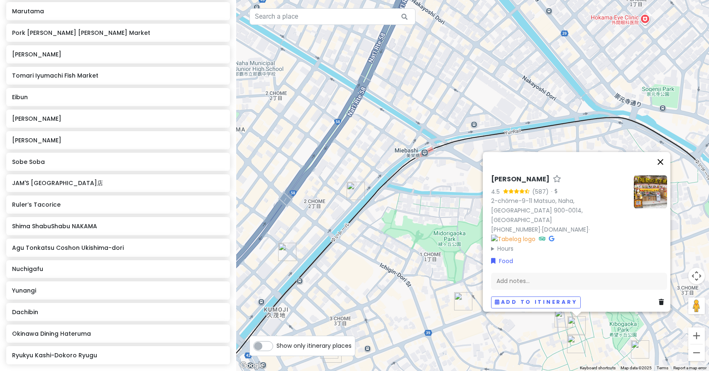
click at [665, 168] on button "Close" at bounding box center [660, 162] width 20 height 20
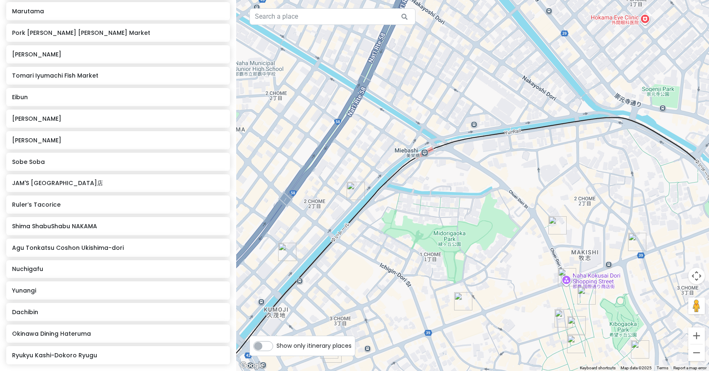
click at [633, 242] on img "JAM'S TACOS 国際通り店" at bounding box center [637, 242] width 18 height 18
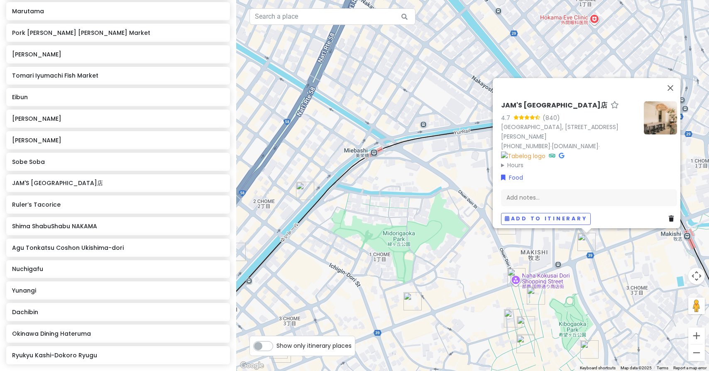
click at [409, 302] on img "Okinawa Dining Hateruma" at bounding box center [412, 301] width 18 height 18
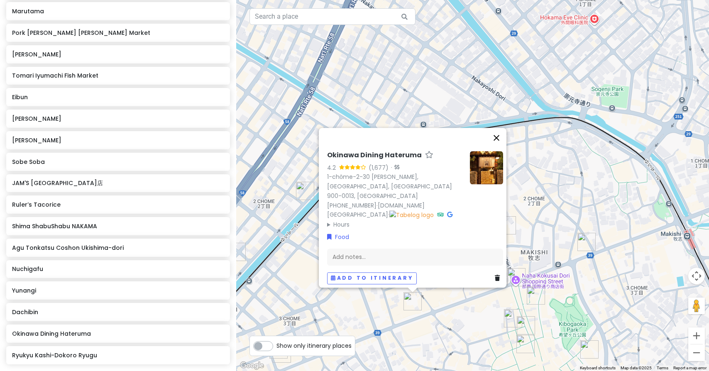
click at [500, 146] on button "Close" at bounding box center [496, 138] width 20 height 20
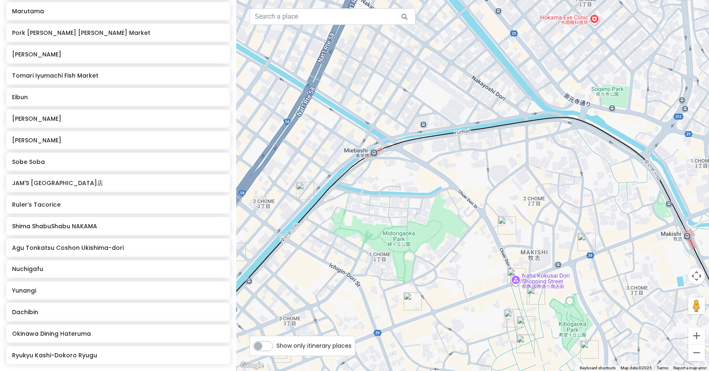
click at [525, 322] on img "Fukusuke Tamago" at bounding box center [526, 325] width 18 height 18
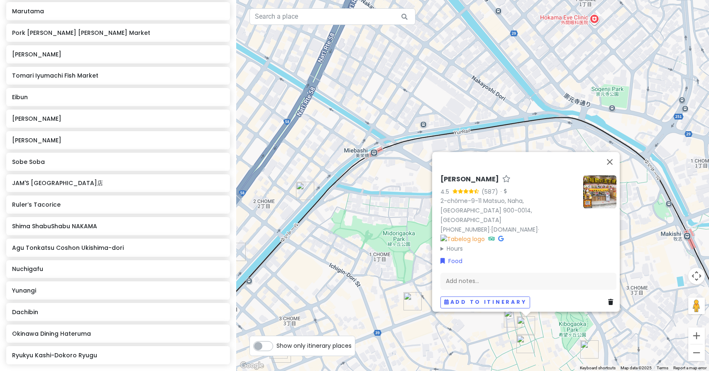
click at [509, 318] on img "Pork Tamago Onigiri Makishi Market" at bounding box center [513, 318] width 18 height 18
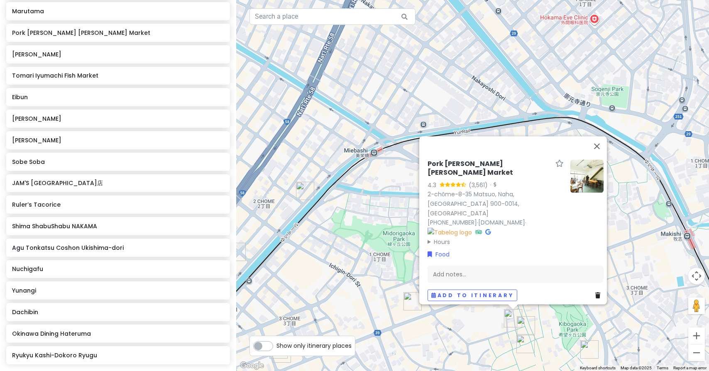
click at [411, 300] on img "Okinawa Dining Hateruma" at bounding box center [412, 301] width 18 height 18
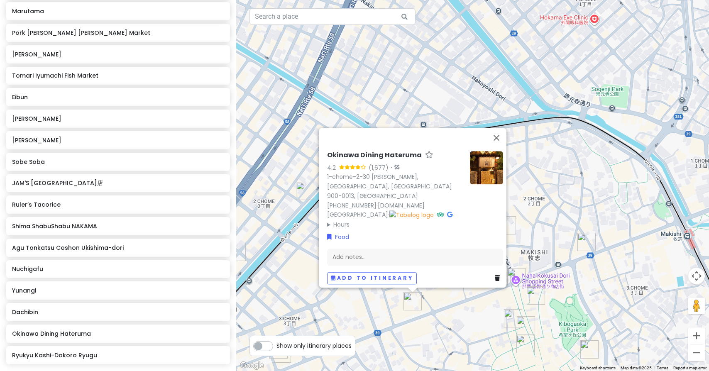
click at [586, 243] on img "JAM'S TACOS 国際通り店" at bounding box center [586, 242] width 18 height 18
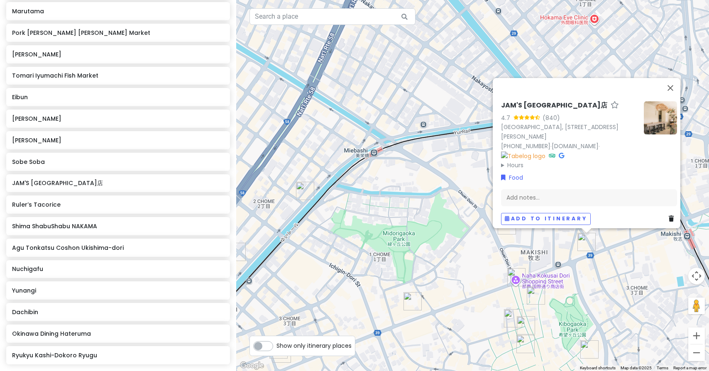
click at [411, 300] on img "Okinawa Dining Hateruma" at bounding box center [412, 301] width 18 height 18
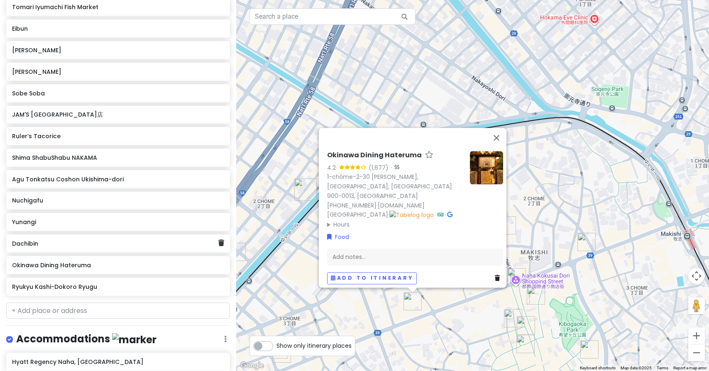
scroll to position [2283, 0]
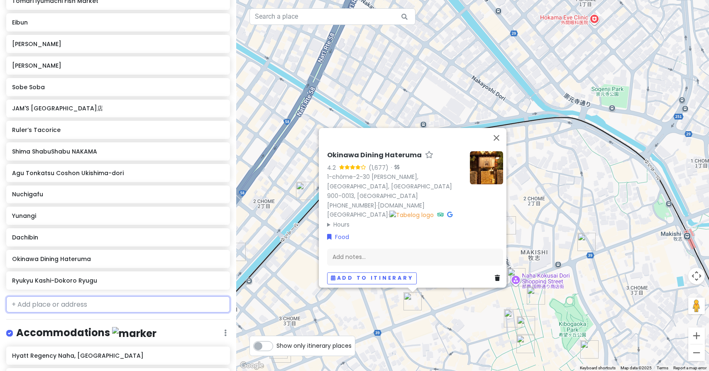
click at [95, 296] on input "text" at bounding box center [118, 304] width 224 height 17
paste input "雪塩さんど国際通り本店"
type input "雪塩さんど国際通り本店"
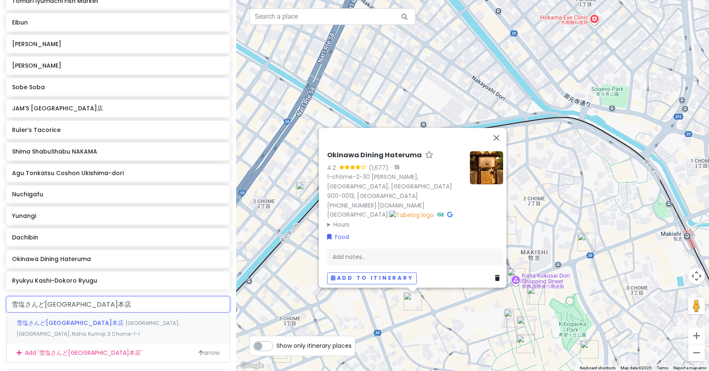
click at [61, 319] on span "雪塩さんど国際通り本店" at bounding box center [71, 323] width 109 height 8
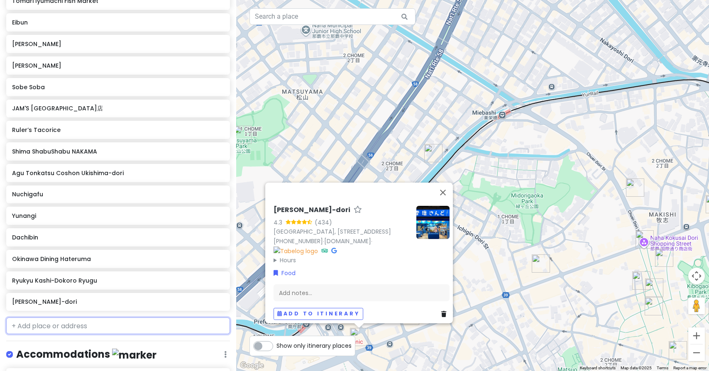
click at [86, 317] on input "text" at bounding box center [118, 325] width 224 height 17
paste input "夜風にアイス 国際通り本店【夜パフェ専門店】"
type input "夜風にアイス 国際通り本店【夜パフェ専門店】"
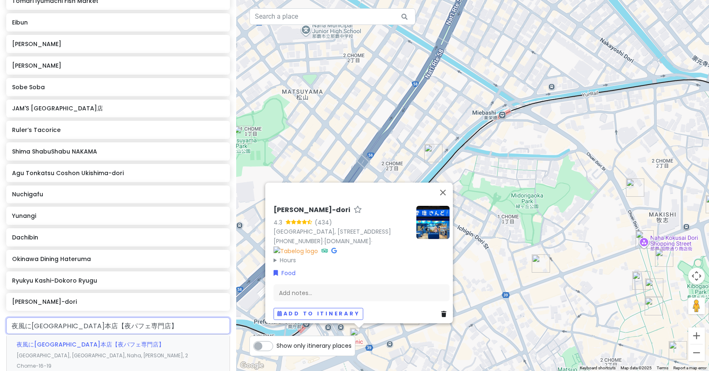
click at [78, 340] on span "夜風にアイス 国際通り本店【夜パフェ専門店】" at bounding box center [91, 344] width 148 height 8
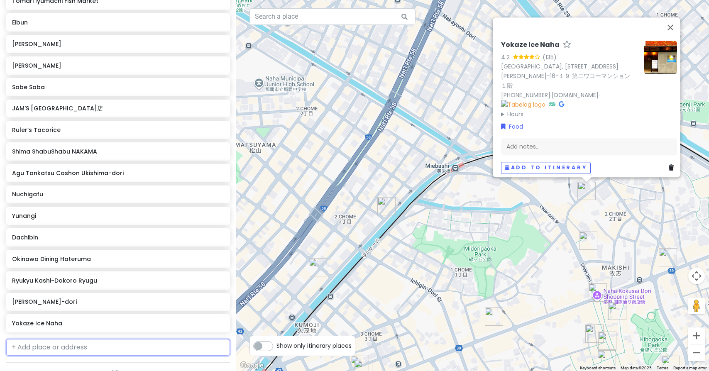
click at [63, 339] on input "text" at bounding box center [118, 347] width 224 height 17
paste input "御菓子御殿 国際通り松尾店"
type input "御菓子御殿 国際通り松尾店"
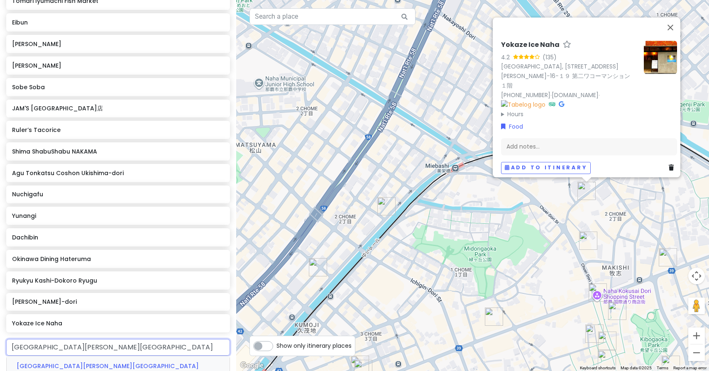
click at [62, 362] on span "御菓子御殿 国際通り松尾店" at bounding box center [108, 366] width 182 height 8
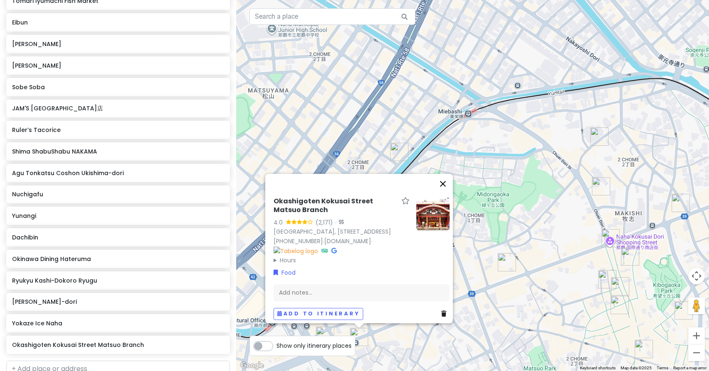
click at [447, 174] on button "Close" at bounding box center [443, 184] width 20 height 20
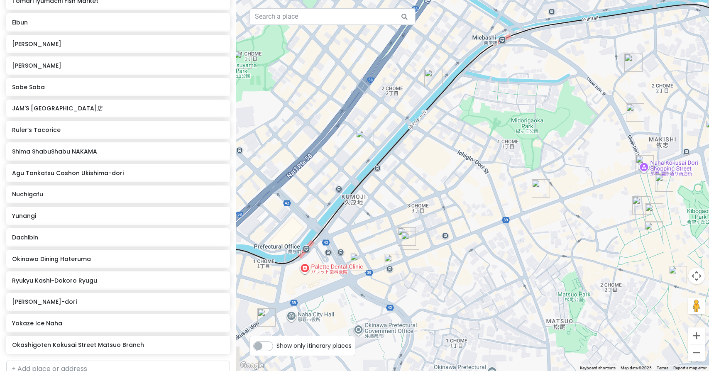
drag, startPoint x: 388, startPoint y: 298, endPoint x: 424, endPoint y: 208, distance: 97.0
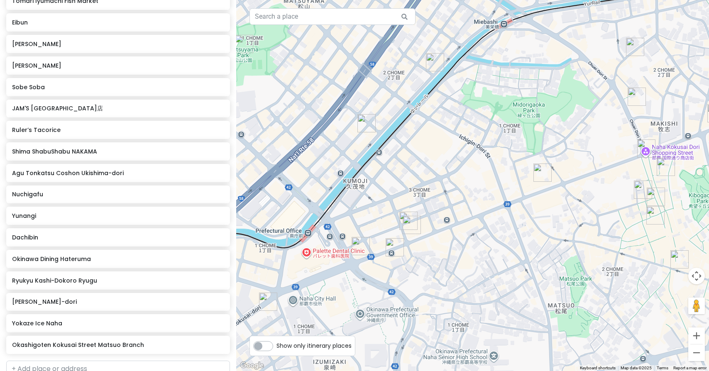
click at [406, 215] on img "Yunangi" at bounding box center [408, 221] width 18 height 18
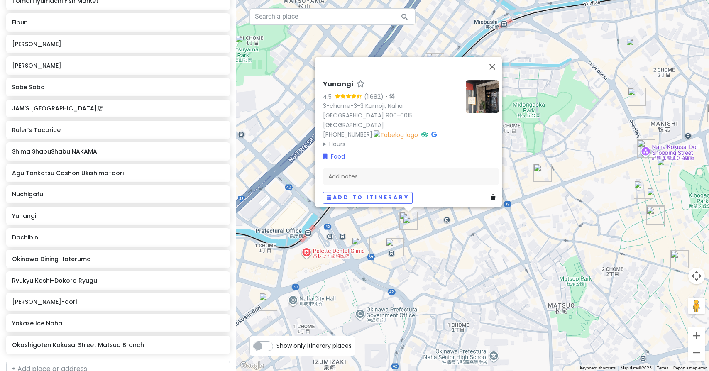
click at [410, 225] on img "Shima ShabuShabu NAKAMA" at bounding box center [412, 225] width 18 height 18
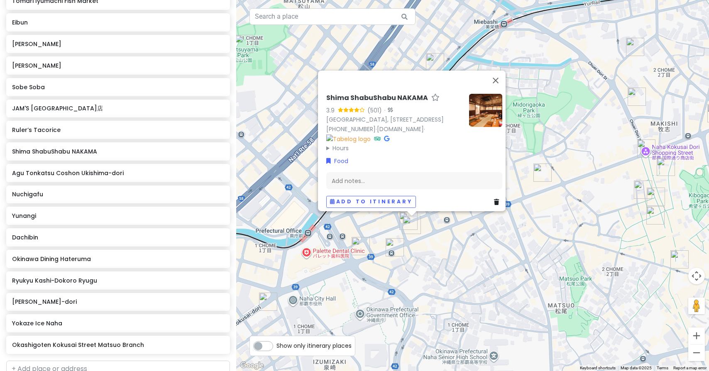
click at [394, 251] on img "Okashigoten Kokusai Street Matsuo Branch" at bounding box center [395, 247] width 18 height 18
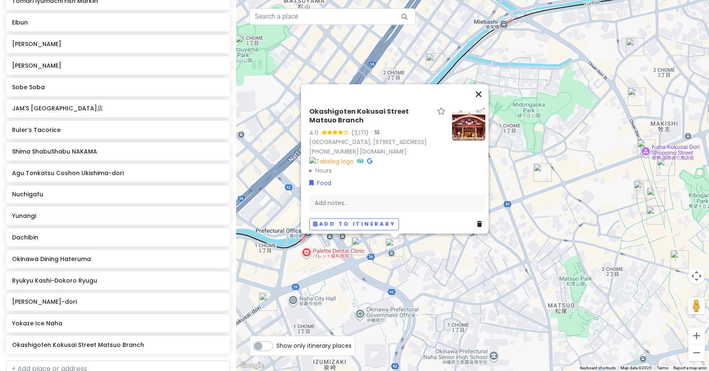
click at [484, 84] on button "Close" at bounding box center [479, 94] width 20 height 20
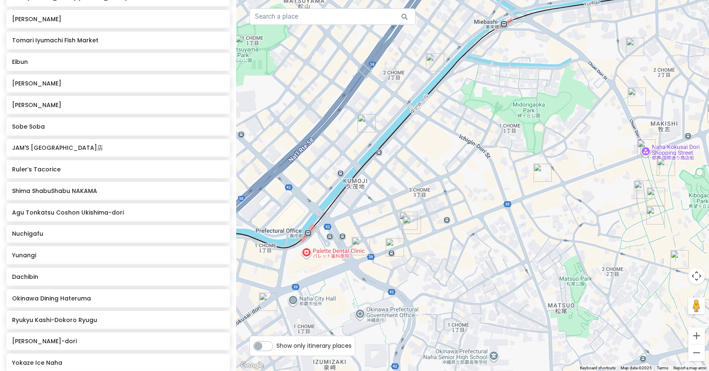
scroll to position [2236, 0]
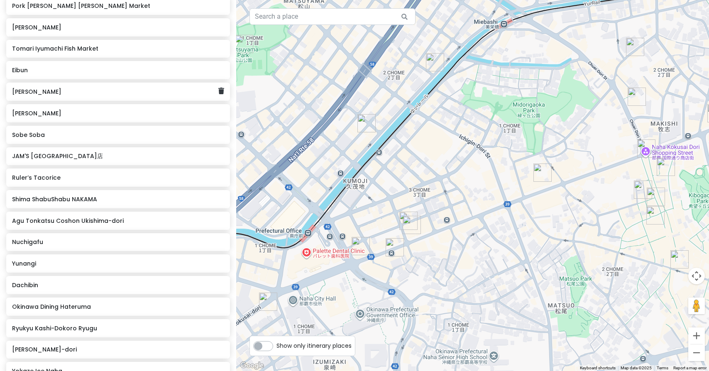
click at [29, 88] on h6 "Shuri Soba" at bounding box center [115, 91] width 206 height 7
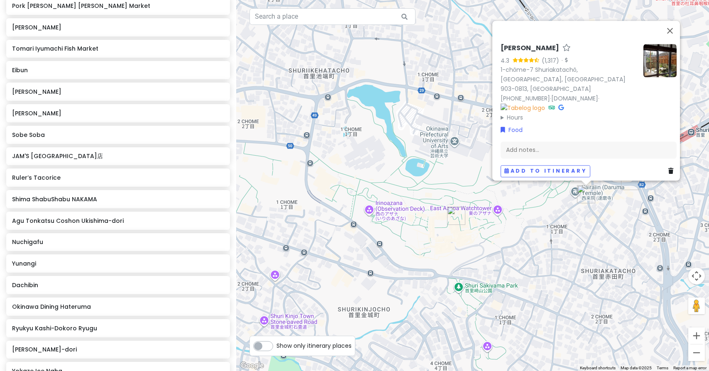
click at [629, 186] on img "Nanahoshi Shokudo" at bounding box center [630, 181] width 18 height 18
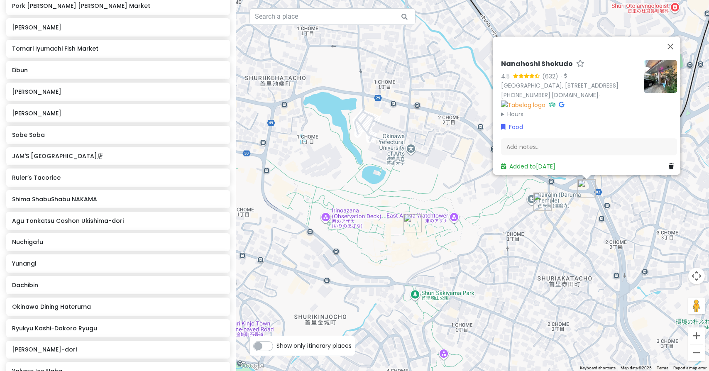
click at [542, 205] on img "Shuri Soba" at bounding box center [542, 202] width 18 height 18
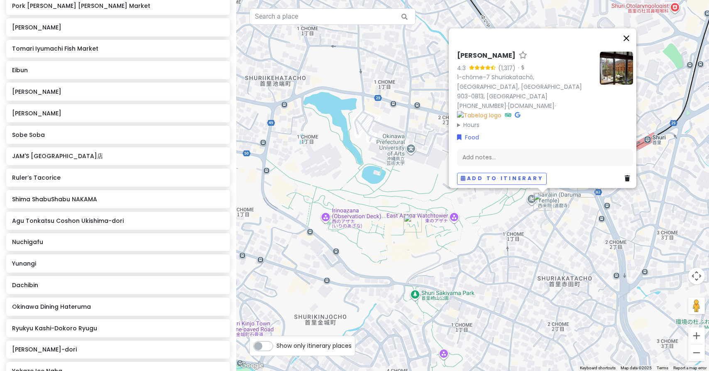
click at [632, 44] on button "Close" at bounding box center [626, 38] width 20 height 20
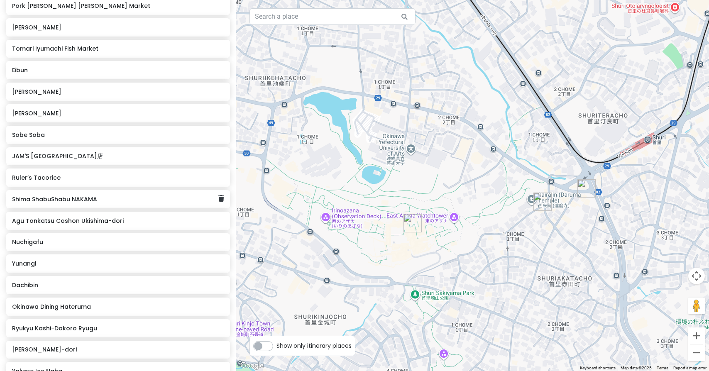
click at [91, 195] on h6 "Shima ShabuShabu NAKAMA" at bounding box center [115, 198] width 206 height 7
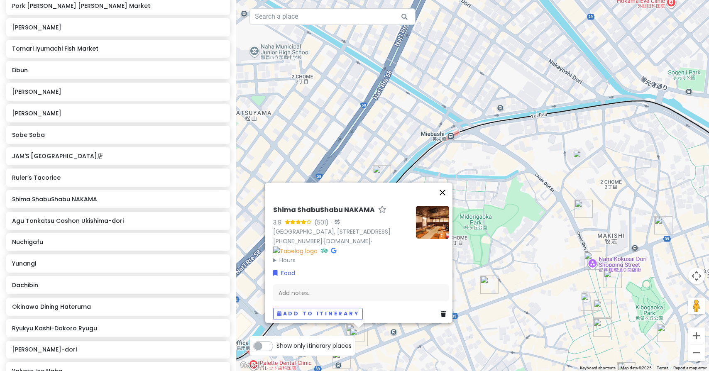
click at [447, 183] on button "Close" at bounding box center [442, 193] width 20 height 20
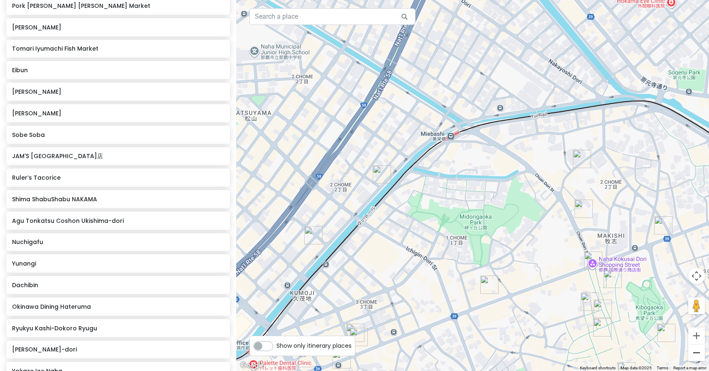
click at [698, 354] on button "Zoom out" at bounding box center [696, 352] width 17 height 17
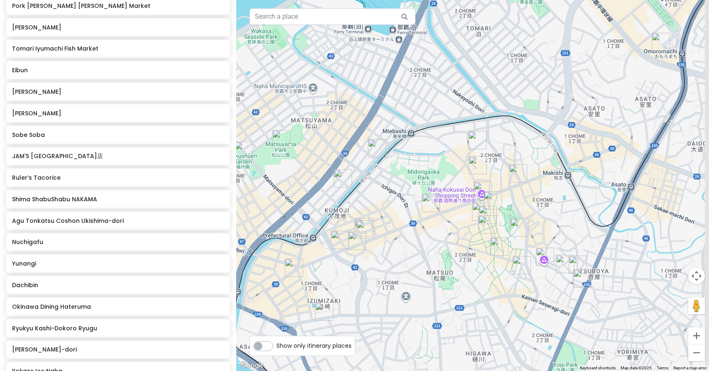
drag, startPoint x: 469, startPoint y: 247, endPoint x: 409, endPoint y: 213, distance: 68.9
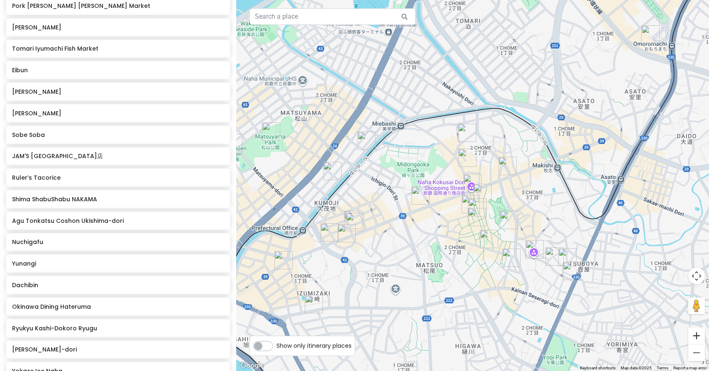
click at [701, 333] on button "Zoom in" at bounding box center [696, 335] width 17 height 17
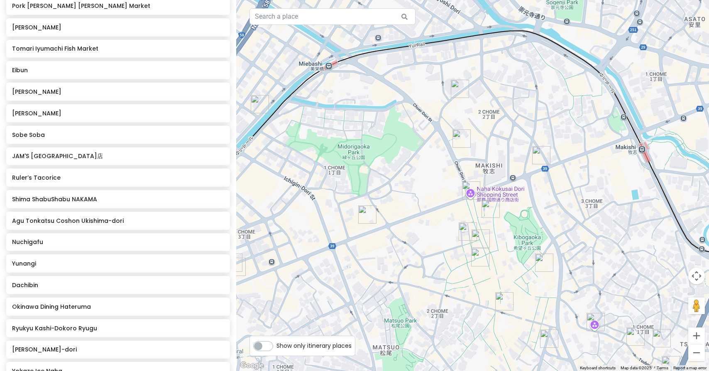
click at [479, 253] on img "Makishi Public Market" at bounding box center [480, 257] width 18 height 18
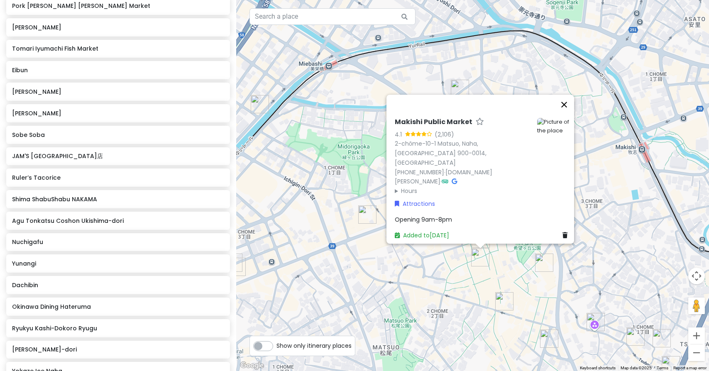
click at [570, 111] on button "Close" at bounding box center [564, 105] width 20 height 20
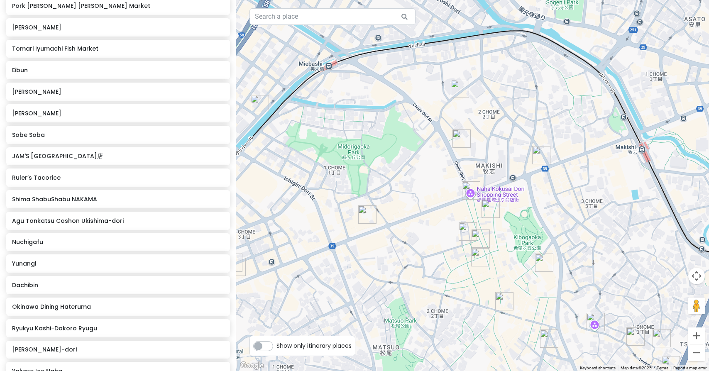
click at [481, 234] on img "Fukusuke Tamago" at bounding box center [480, 238] width 18 height 18
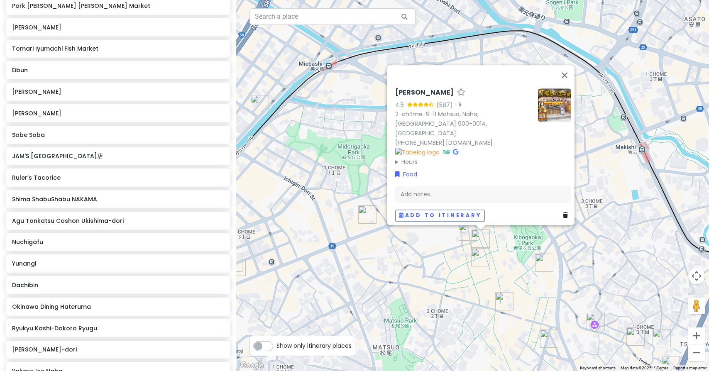
click at [465, 232] on img "Pork Tamago Onigiri Makishi Market" at bounding box center [468, 231] width 18 height 18
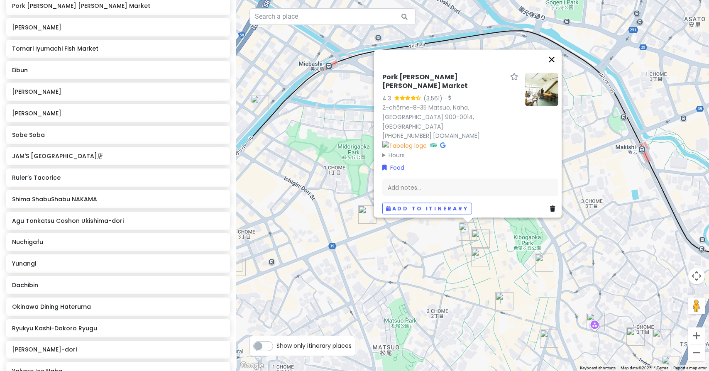
click at [555, 70] on button "Close" at bounding box center [552, 60] width 20 height 20
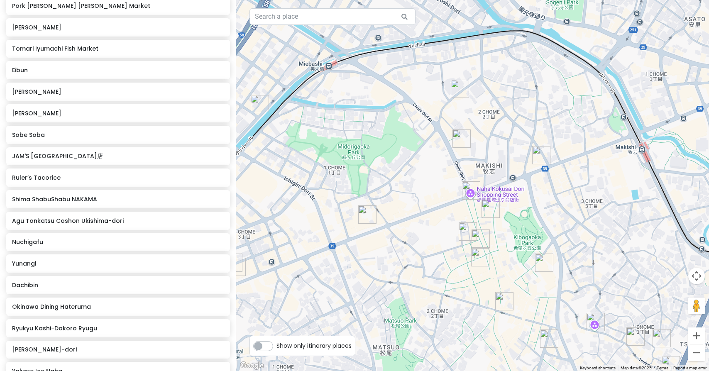
click at [489, 211] on img "Ryukyu Kashi-Dokoro Ryugu" at bounding box center [490, 209] width 18 height 18
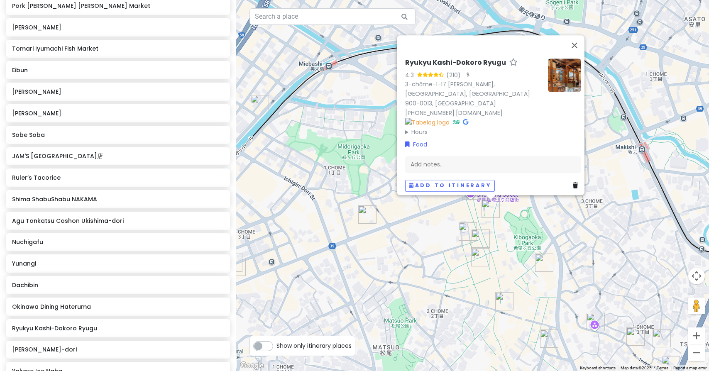
click at [565, 92] on img at bounding box center [564, 75] width 33 height 33
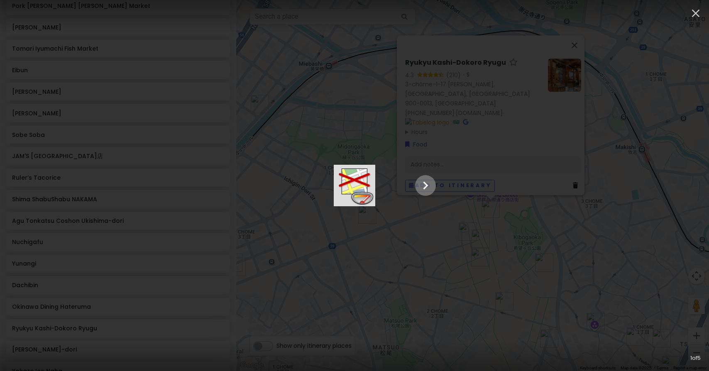
click at [433, 184] on icon "Show slide 2 of 5" at bounding box center [425, 186] width 16 height 20
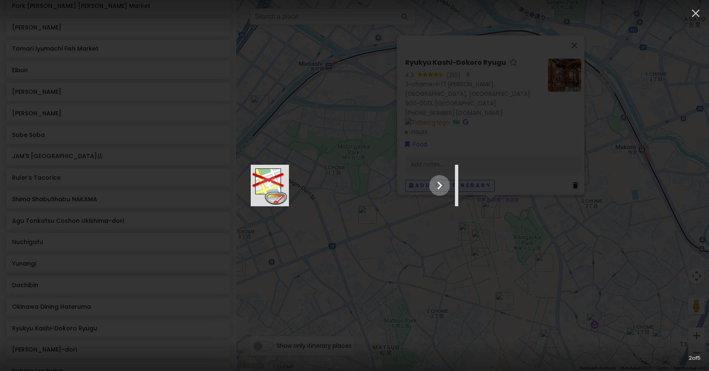
click at [447, 184] on icon "Show slide 3 of 5" at bounding box center [440, 186] width 16 height 20
click at [447, 184] on icon "Show slide 4 of 5" at bounding box center [440, 186] width 16 height 20
click at [447, 184] on icon "Show slide 5 of 5" at bounding box center [440, 186] width 16 height 20
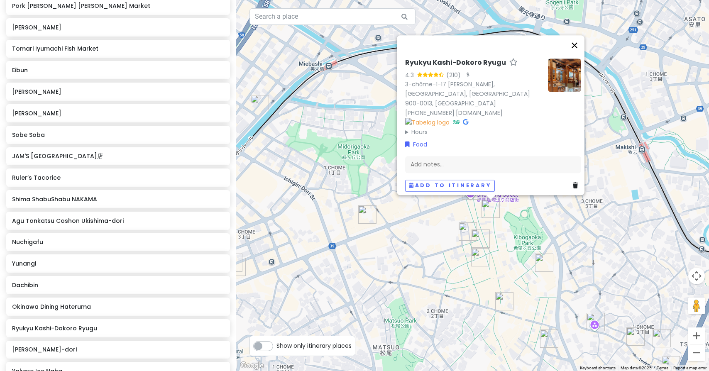
click at [578, 55] on button "Close" at bounding box center [574, 45] width 20 height 20
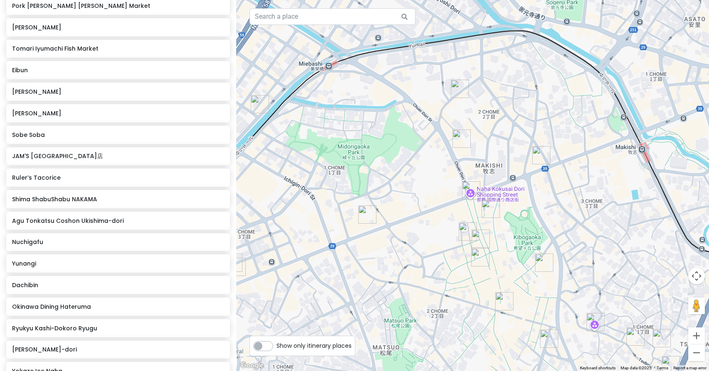
click at [477, 257] on img "Makishi Public Market" at bounding box center [480, 257] width 18 height 18
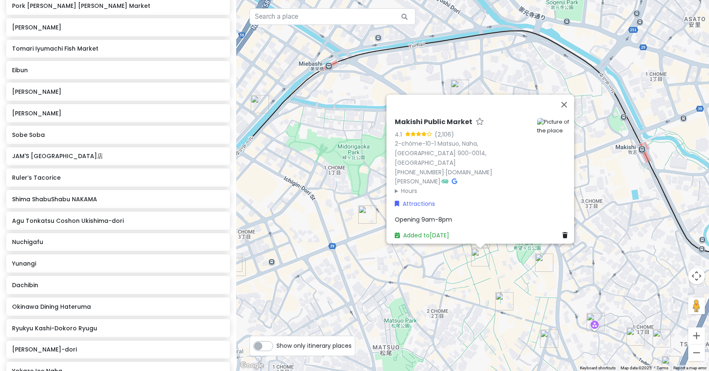
click at [502, 299] on img "Agu Tonkatsu Coshon Ukishima-dori" at bounding box center [504, 301] width 18 height 18
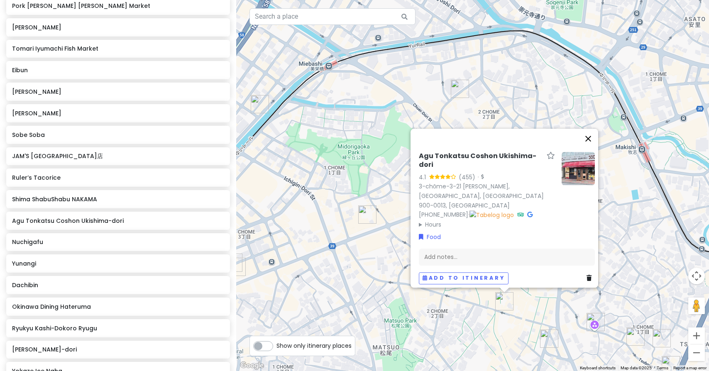
click at [592, 142] on button "Close" at bounding box center [588, 139] width 20 height 20
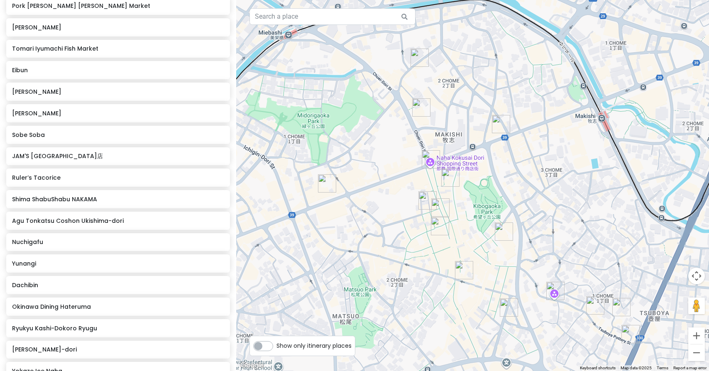
drag, startPoint x: 573, startPoint y: 209, endPoint x: 531, endPoint y: 177, distance: 52.4
click at [501, 230] on img "Hyatt Regency Naha, Okinawa" at bounding box center [504, 231] width 18 height 18
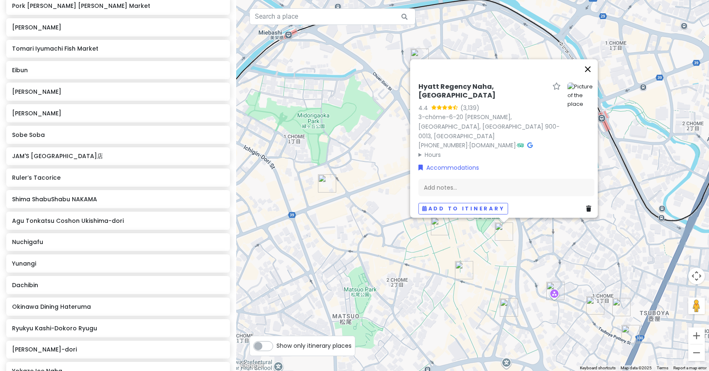
click at [593, 79] on button "Close" at bounding box center [588, 69] width 20 height 20
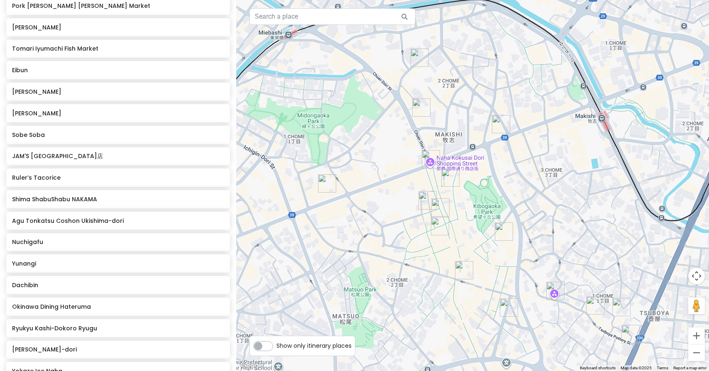
click at [508, 304] on img "Eibun" at bounding box center [509, 307] width 18 height 18
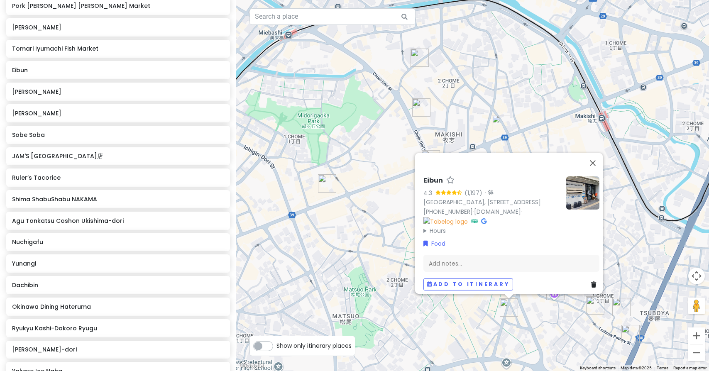
click at [577, 178] on img at bounding box center [582, 192] width 33 height 33
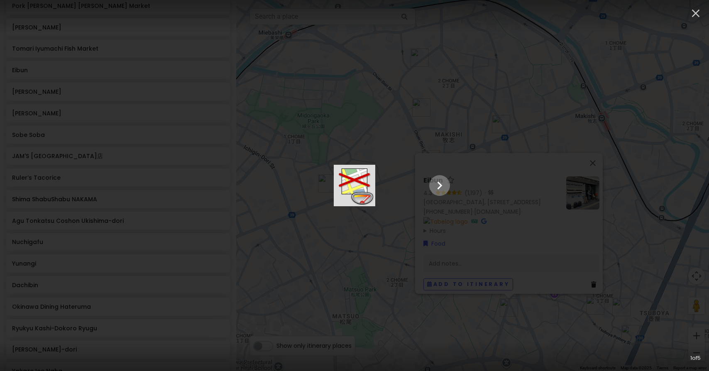
click at [447, 184] on icon "Show slide 2 of 5" at bounding box center [440, 186] width 16 height 20
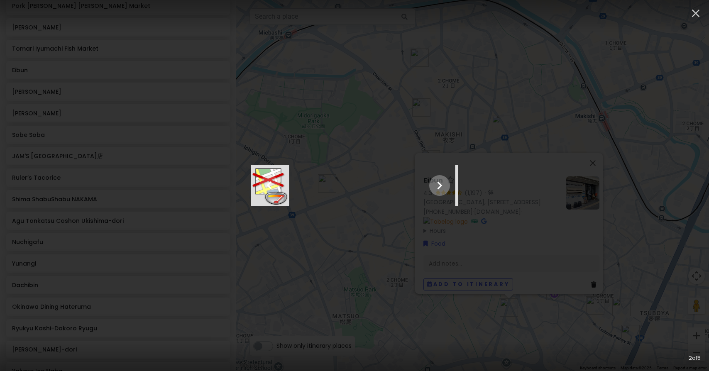
click at [447, 184] on icon "Show slide 3 of 5" at bounding box center [440, 186] width 16 height 20
click at [447, 184] on icon "Show slide 4 of 5" at bounding box center [440, 186] width 16 height 20
click at [447, 184] on icon "Show slide 5 of 5" at bounding box center [440, 186] width 16 height 20
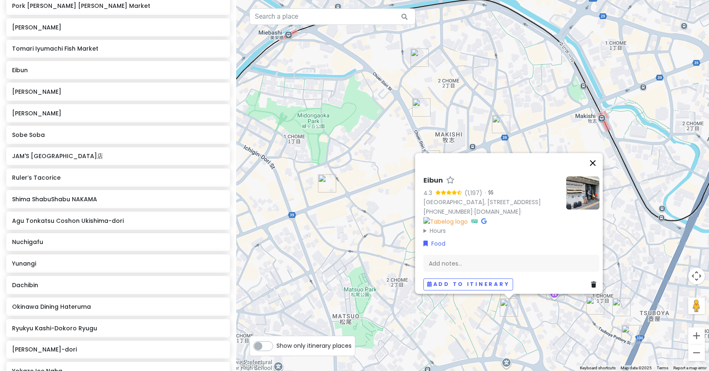
click at [596, 153] on button "Close" at bounding box center [593, 163] width 20 height 20
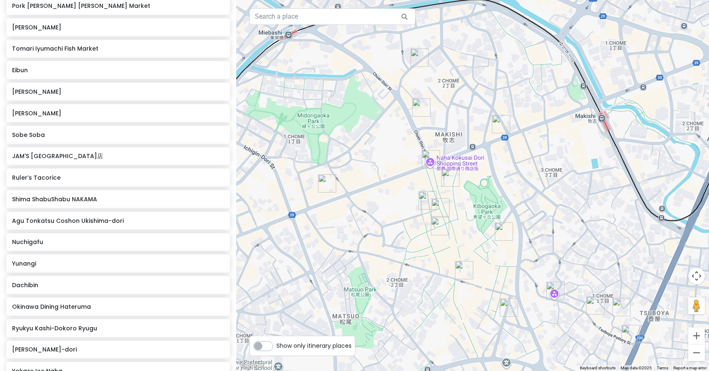
click at [593, 304] on img "UCHINA CAFÉ BUKU-BUKU" at bounding box center [595, 305] width 18 height 18
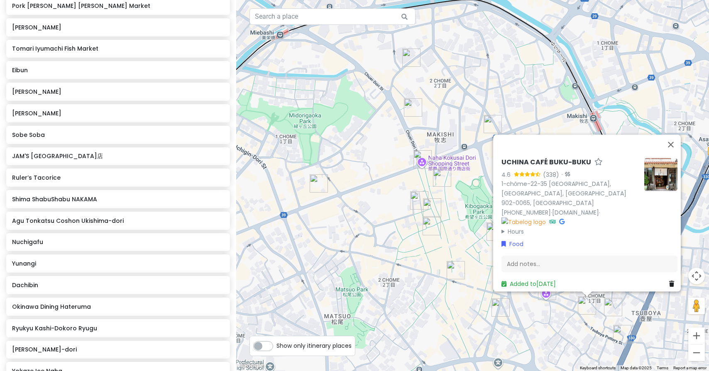
click at [613, 308] on img "Nuchigafu" at bounding box center [613, 307] width 18 height 18
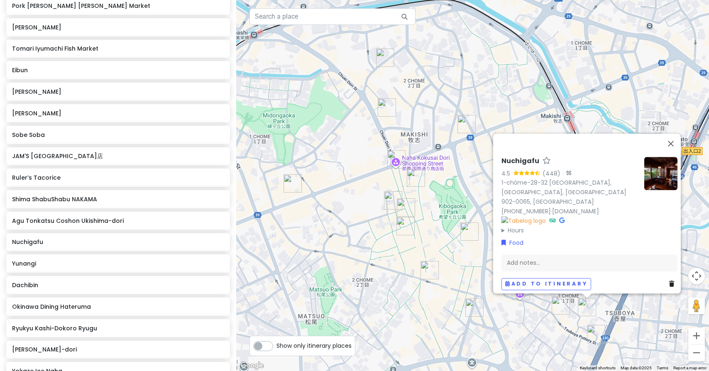
click at [656, 189] on img at bounding box center [660, 173] width 33 height 33
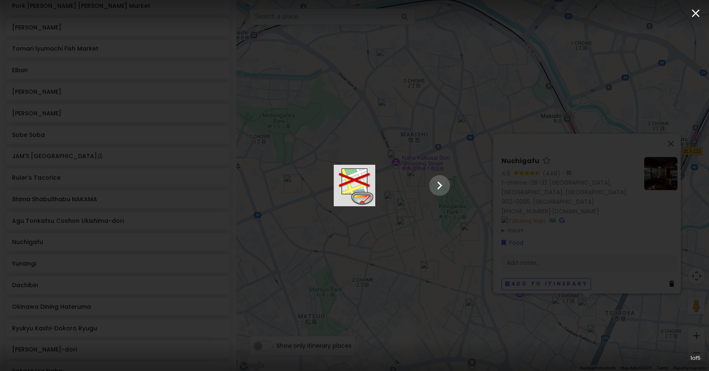
click at [696, 12] on icon "button" at bounding box center [695, 13] width 13 height 13
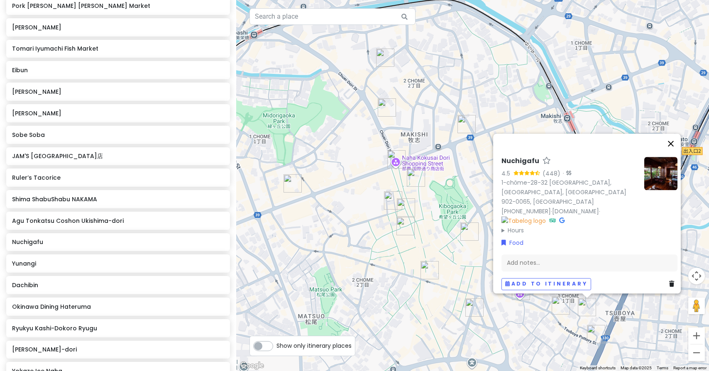
click at [675, 154] on button "Close" at bounding box center [671, 144] width 20 height 20
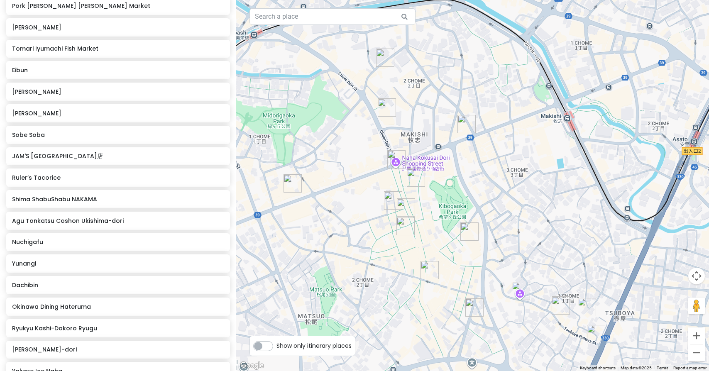
click at [403, 206] on img "Fukusuke Tamago" at bounding box center [406, 207] width 18 height 18
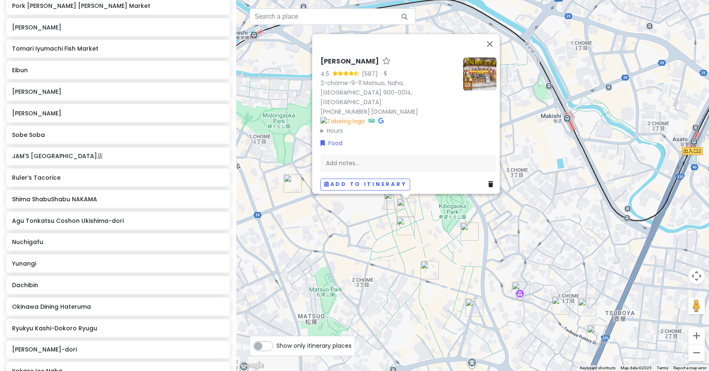
click at [393, 201] on img "Pork Tamago Onigiri Makishi Market" at bounding box center [393, 200] width 18 height 18
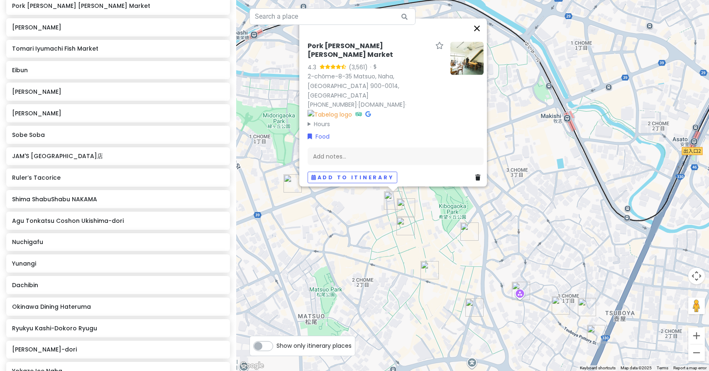
click at [481, 39] on button "Close" at bounding box center [477, 29] width 20 height 20
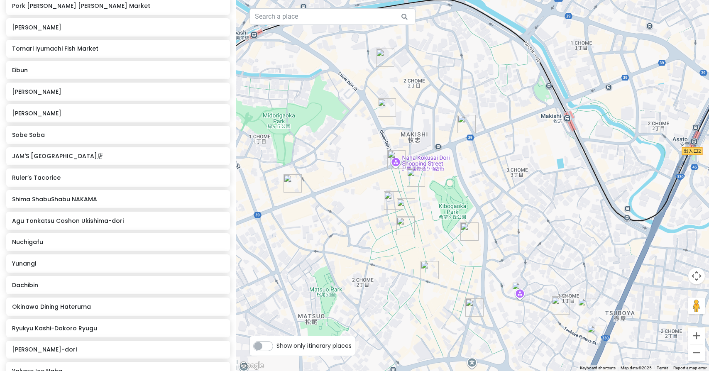
click at [466, 122] on img "JAM'S TACOS 国際通り店" at bounding box center [466, 124] width 18 height 18
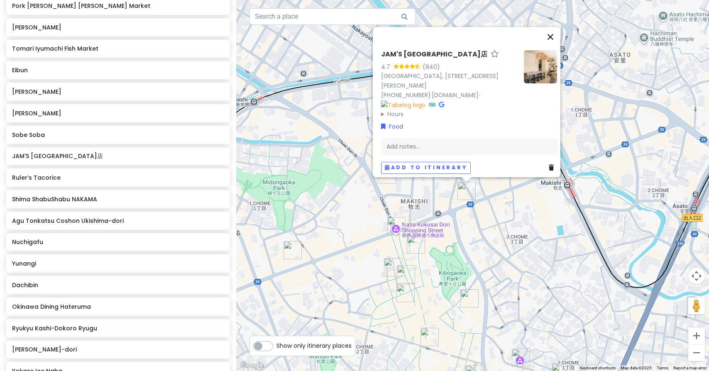
click at [554, 34] on button "Close" at bounding box center [550, 37] width 20 height 20
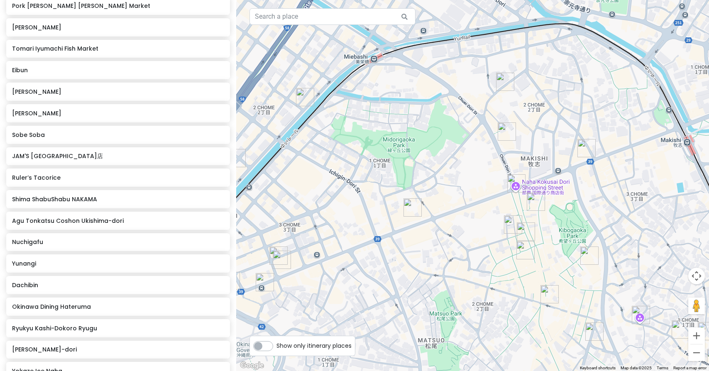
drag, startPoint x: 332, startPoint y: 222, endPoint x: 453, endPoint y: 179, distance: 128.1
click at [284, 260] on img "Shima ShabuShabu NAKAMA" at bounding box center [282, 259] width 18 height 18
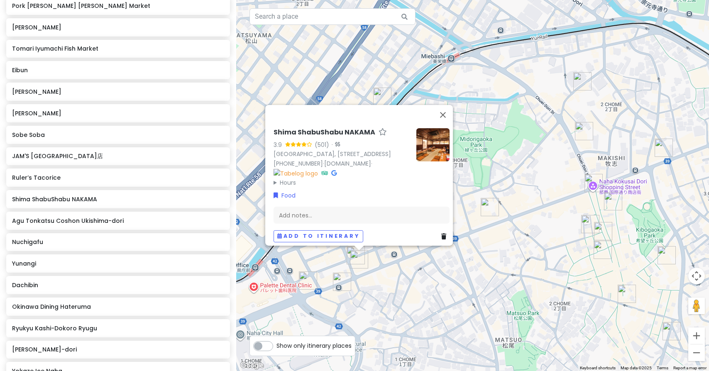
click at [352, 250] on img "Yunangi" at bounding box center [356, 255] width 18 height 18
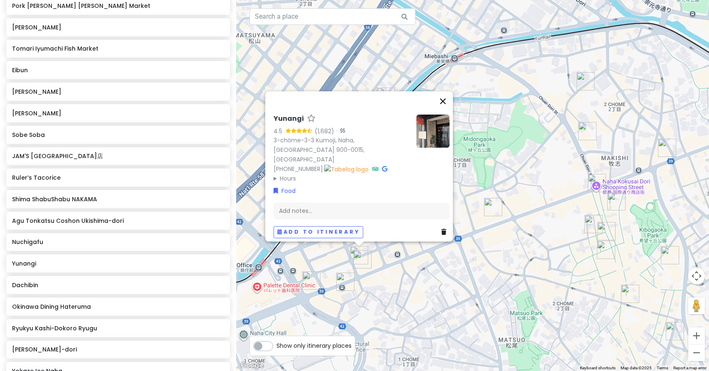
click at [447, 108] on button "Close" at bounding box center [443, 101] width 20 height 20
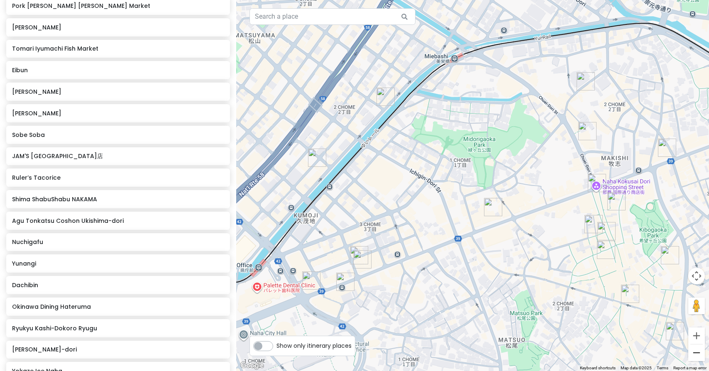
click at [696, 352] on button "Zoom out" at bounding box center [696, 352] width 17 height 17
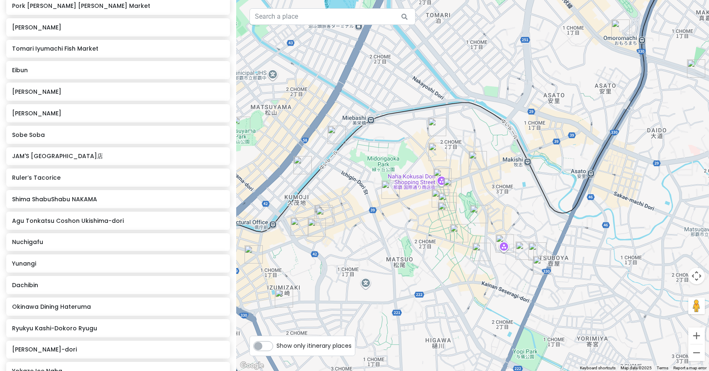
drag, startPoint x: 565, startPoint y: 270, endPoint x: 423, endPoint y: 268, distance: 141.5
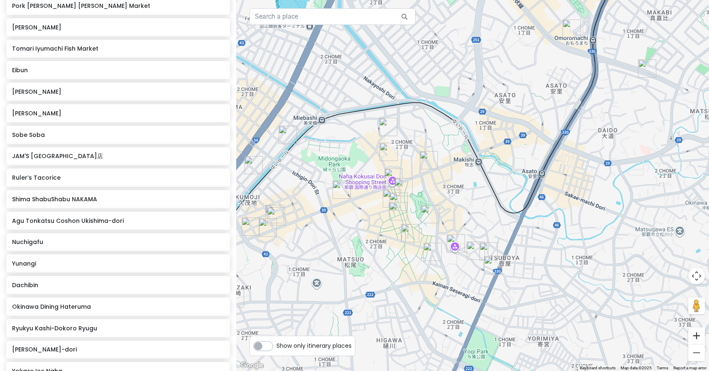
click at [697, 333] on button "Zoom in" at bounding box center [696, 335] width 17 height 17
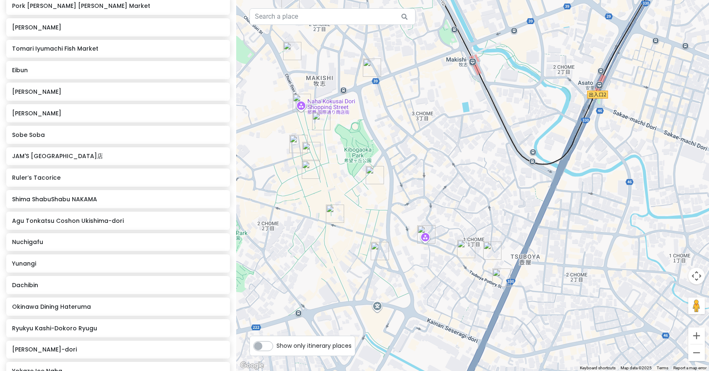
drag, startPoint x: 413, startPoint y: 278, endPoint x: 399, endPoint y: 196, distance: 83.3
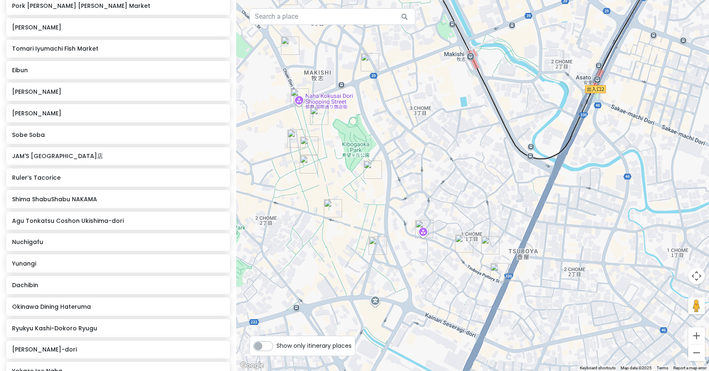
click at [376, 244] on img "Eibun" at bounding box center [378, 246] width 18 height 18
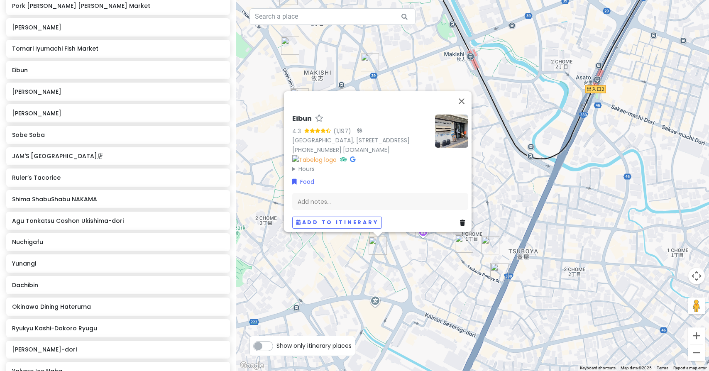
click at [462, 246] on img "UCHINA CAFÉ BUKU-BUKU" at bounding box center [464, 243] width 18 height 18
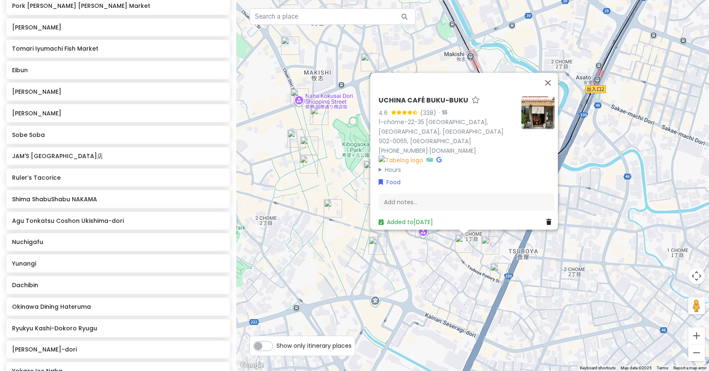
click at [488, 246] on img "Nuchigafu" at bounding box center [490, 245] width 18 height 18
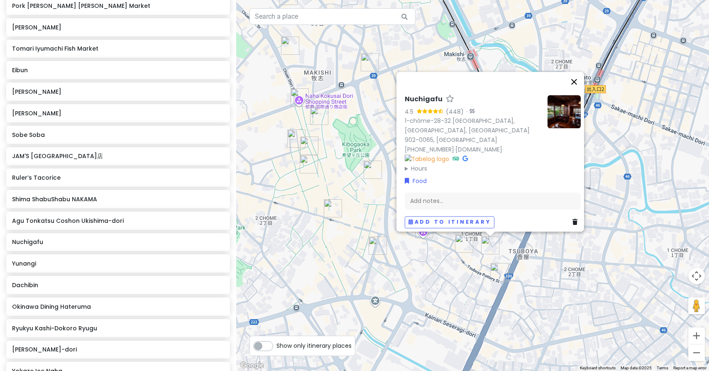
click at [577, 92] on button "Close" at bounding box center [574, 82] width 20 height 20
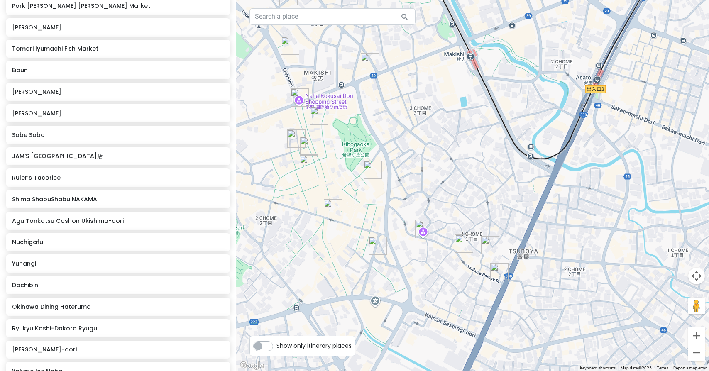
click at [330, 208] on img "Agu Tonkatsu Coshon Ukishima-dori" at bounding box center [333, 208] width 18 height 18
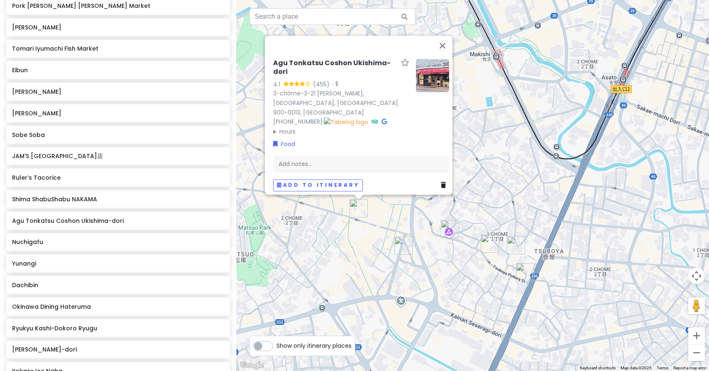
click at [404, 246] on img "Eibun" at bounding box center [403, 246] width 18 height 18
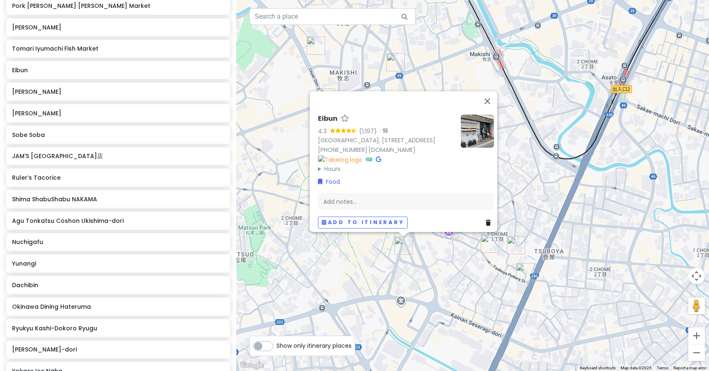
click at [473, 127] on img at bounding box center [477, 131] width 33 height 33
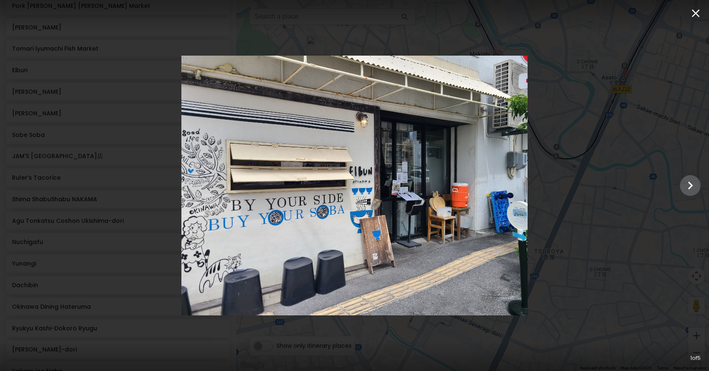
click at [697, 11] on icon "button" at bounding box center [695, 13] width 13 height 13
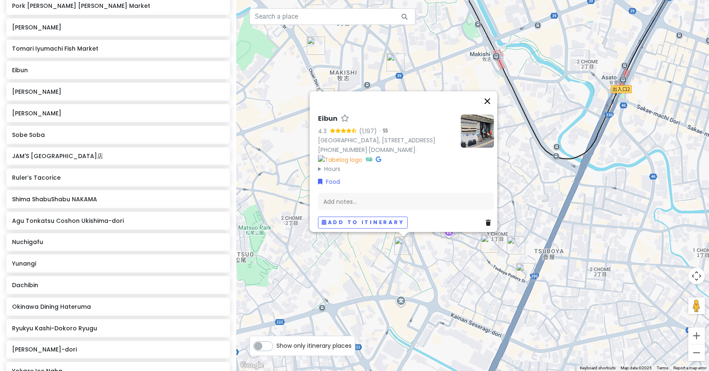
click at [489, 92] on button "Close" at bounding box center [487, 101] width 20 height 20
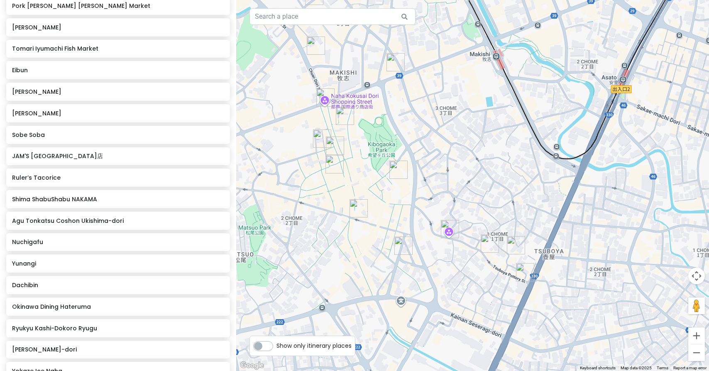
click at [356, 212] on img "Agu Tonkatsu Coshon Ukishima-dori" at bounding box center [358, 208] width 18 height 18
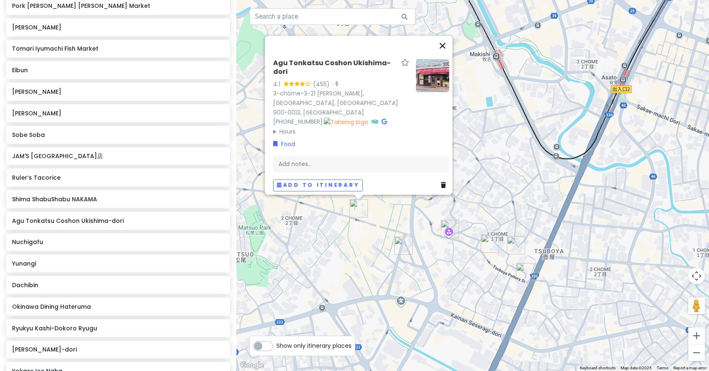
click at [447, 51] on button "Close" at bounding box center [442, 46] width 20 height 20
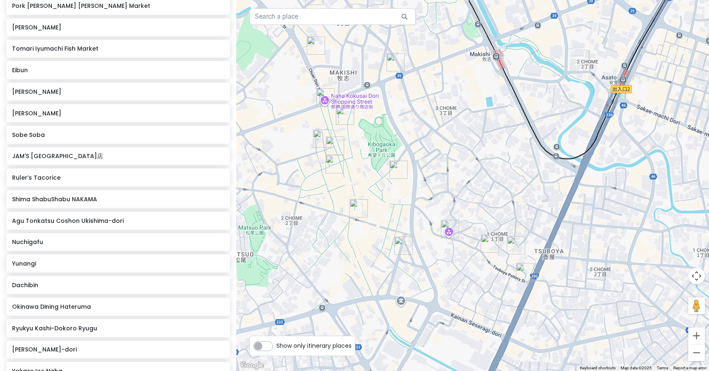
click at [335, 144] on img "Fukusuke Tamago" at bounding box center [335, 146] width 18 height 18
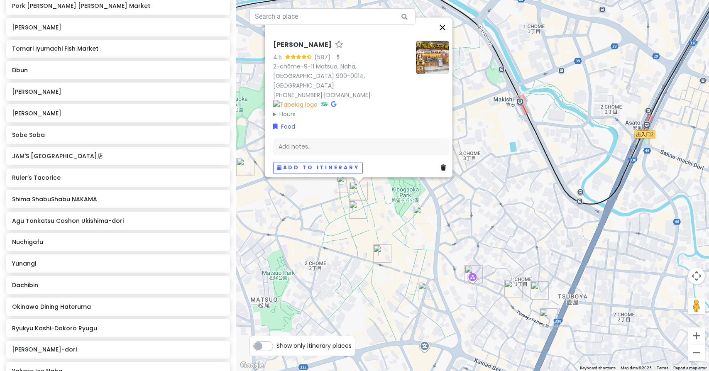
click at [447, 33] on button "Close" at bounding box center [442, 27] width 20 height 20
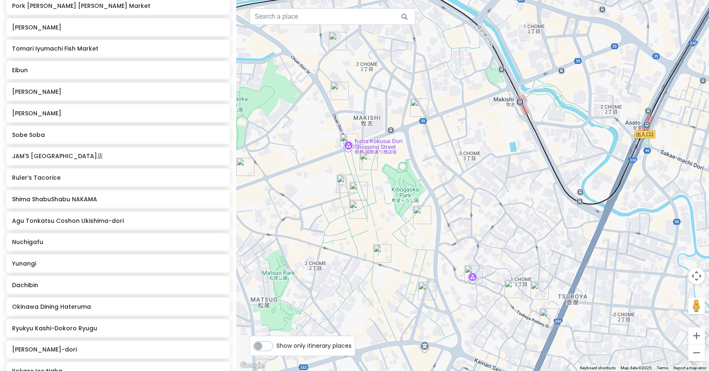
click at [383, 252] on img "Agu Tonkatsu Coshon Ukishima-dori" at bounding box center [382, 253] width 18 height 18
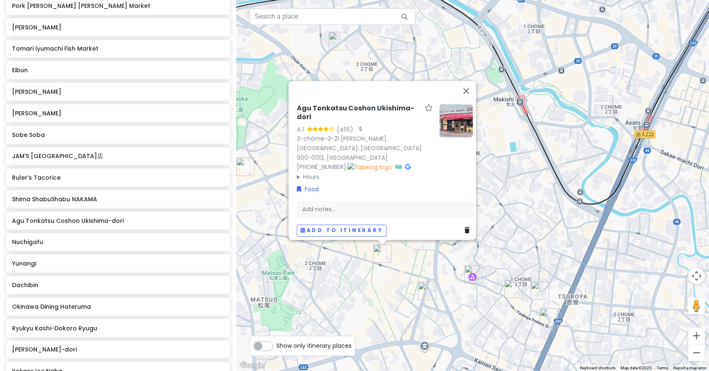
click at [455, 123] on img at bounding box center [455, 120] width 33 height 33
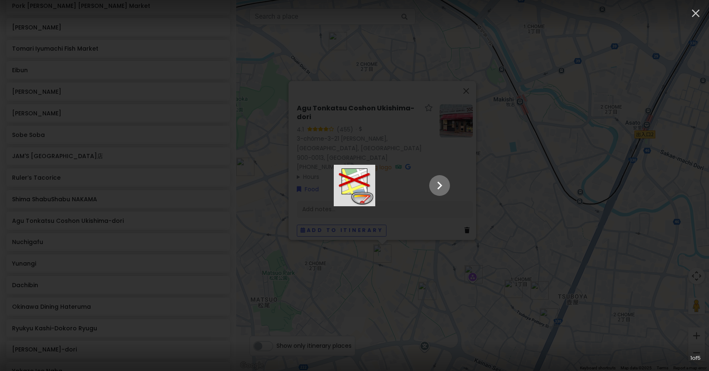
click at [442, 185] on icon "Show slide 2 of 5" at bounding box center [439, 186] width 5 height 8
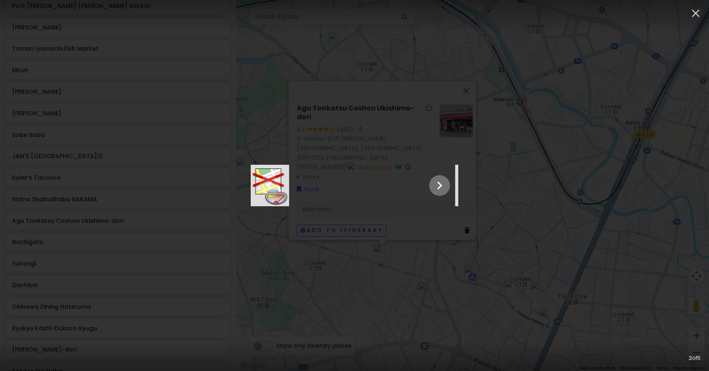
click at [442, 185] on icon "Show slide 3 of 5" at bounding box center [439, 186] width 5 height 8
click at [442, 185] on icon "Show slide 4 of 5" at bounding box center [439, 186] width 5 height 8
click at [442, 185] on icon "Show slide 5 of 5" at bounding box center [439, 186] width 5 height 8
click at [697, 11] on icon "button" at bounding box center [695, 13] width 13 height 13
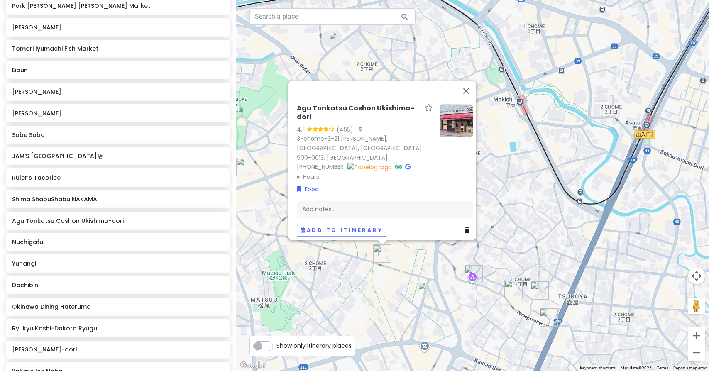
click at [306, 116] on h6 "Agu Tonkatsu Coshon Ukishima-dori" at bounding box center [359, 112] width 124 height 17
drag, startPoint x: 407, startPoint y: 122, endPoint x: 290, endPoint y: 123, distance: 117.0
click at [293, 123] on div "Agu Tonkatsu Coshon Ukishima-dori 4.1 (455) · 3-chōme-3-21 Makishi, Naha, Okina…" at bounding box center [384, 172] width 183 height 136
click at [472, 99] on button "Close" at bounding box center [466, 91] width 20 height 20
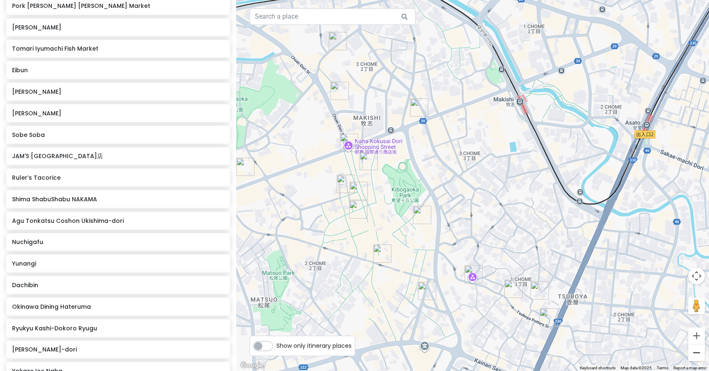
click at [697, 353] on button "Zoom out" at bounding box center [696, 352] width 17 height 17
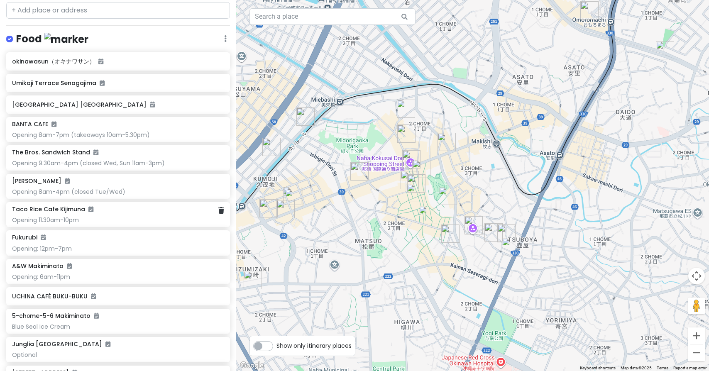
scroll to position [1695, 0]
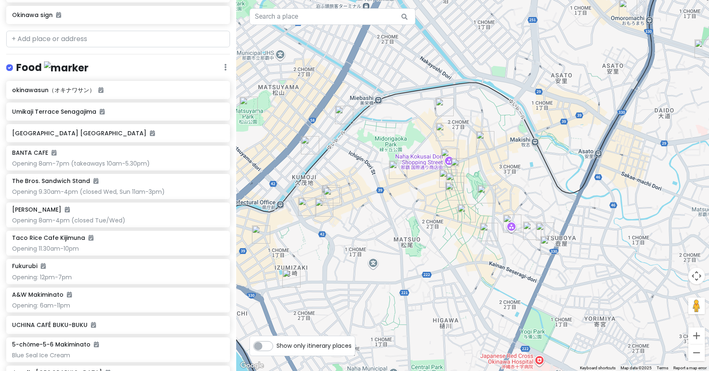
drag, startPoint x: 336, startPoint y: 217, endPoint x: 376, endPoint y: 215, distance: 39.5
click at [396, 169] on img "Okinawa Dining Hateruma" at bounding box center [398, 170] width 18 height 18
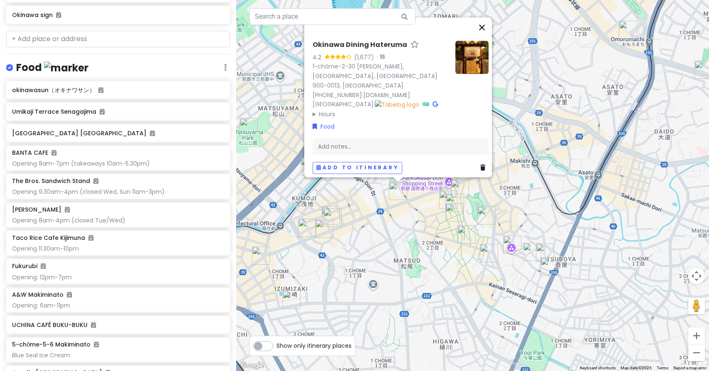
click at [486, 33] on button "Close" at bounding box center [482, 27] width 20 height 20
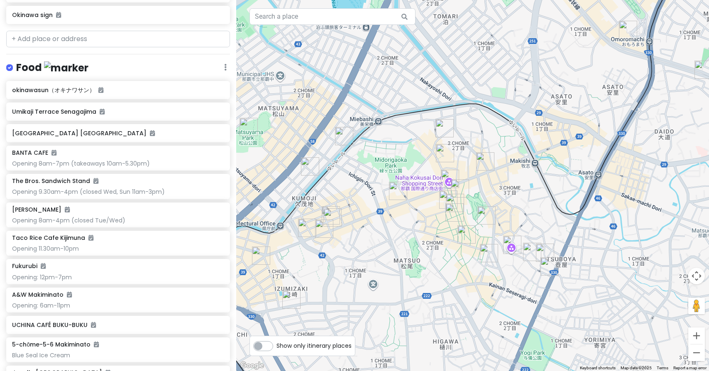
click at [482, 160] on img "JAM'S TACOS 国際通り店" at bounding box center [485, 161] width 18 height 18
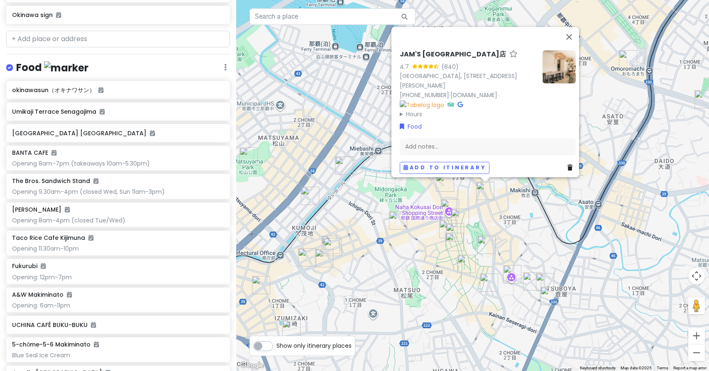
click at [457, 216] on img "Ryukyu Kashi-Dokoro Ryugu" at bounding box center [460, 218] width 18 height 18
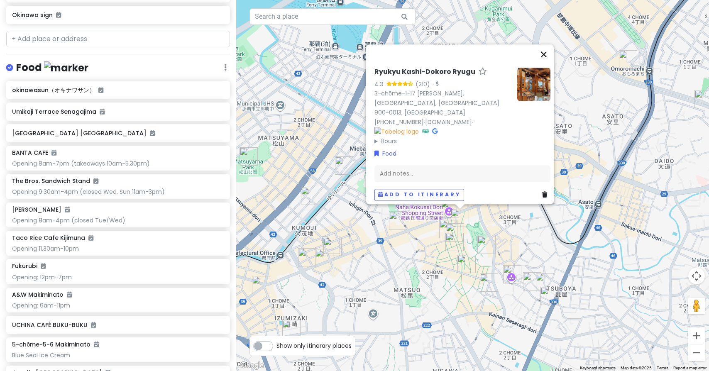
click at [548, 64] on button "Close" at bounding box center [544, 54] width 20 height 20
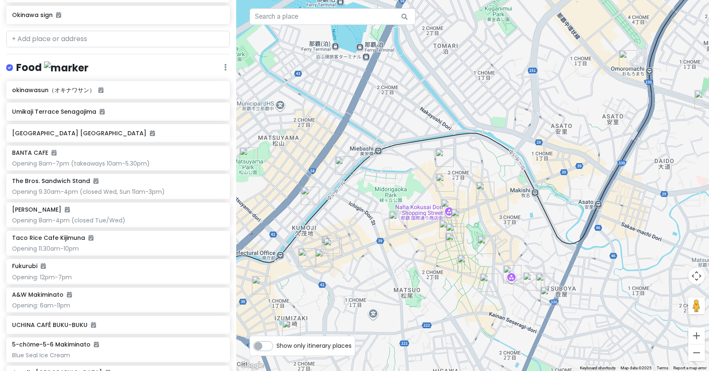
click at [339, 167] on img "Dachibin" at bounding box center [344, 165] width 18 height 18
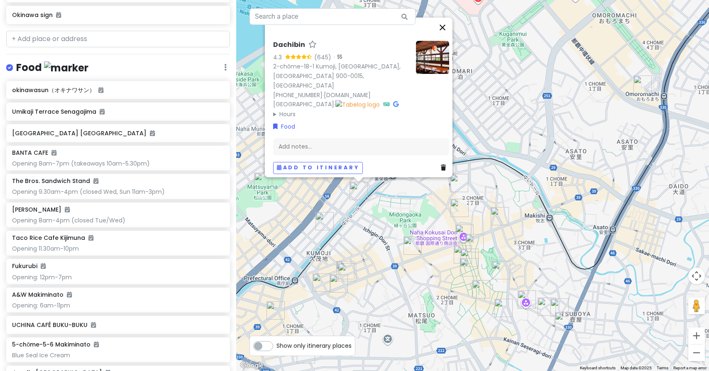
click at [446, 34] on button "Close" at bounding box center [442, 27] width 20 height 20
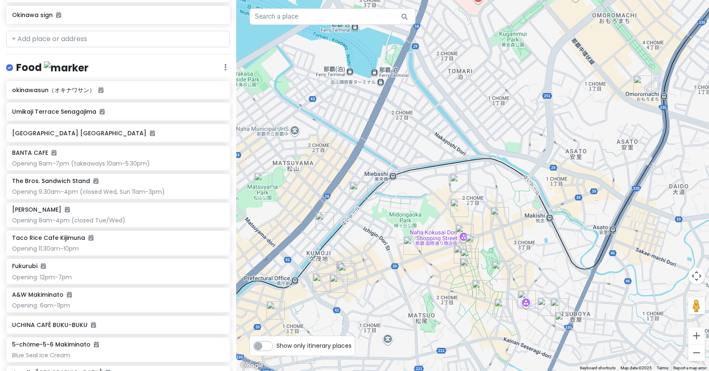
click at [640, 85] on img "DFS 沖縄 那覇店" at bounding box center [642, 85] width 18 height 18
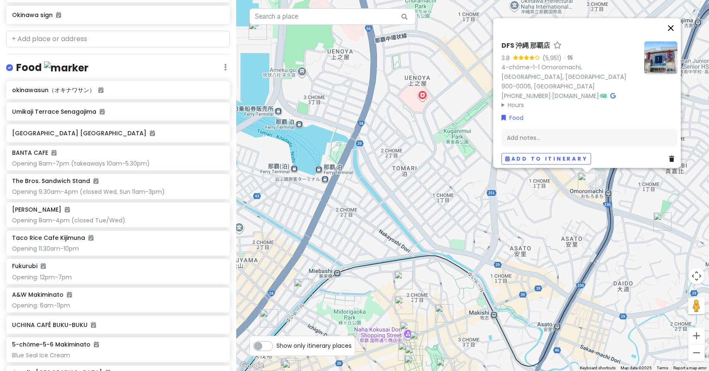
click at [676, 35] on button "Close" at bounding box center [671, 28] width 20 height 20
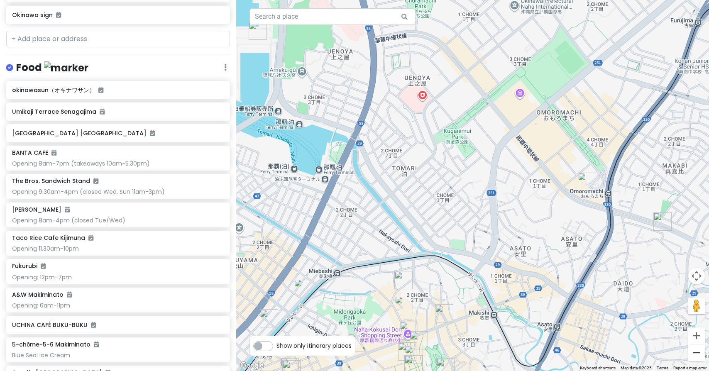
click at [698, 353] on button "Zoom out" at bounding box center [696, 352] width 17 height 17
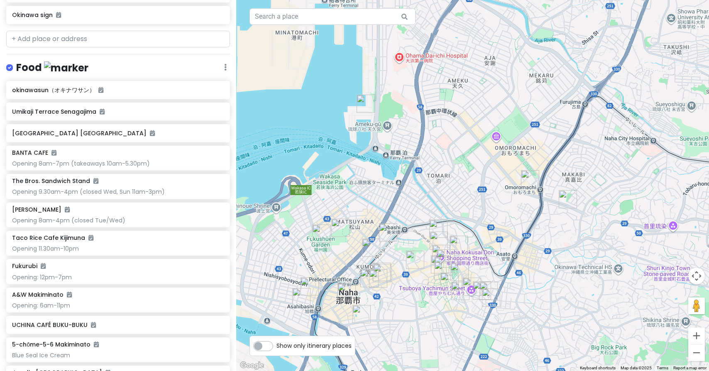
click at [389, 231] on img "Dachibin" at bounding box center [388, 232] width 18 height 18
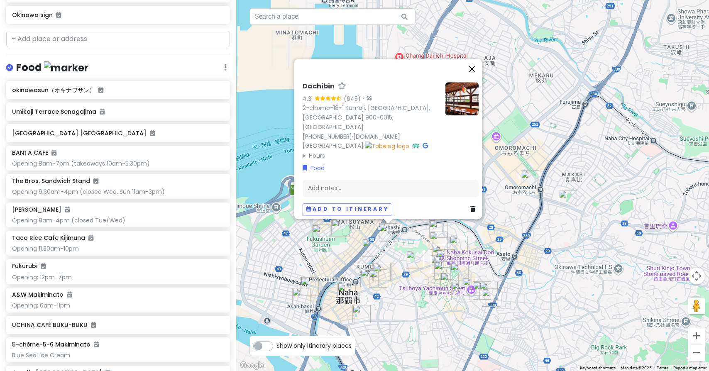
click at [476, 78] on button "Close" at bounding box center [472, 69] width 20 height 20
